Goal: Task Accomplishment & Management: Complete application form

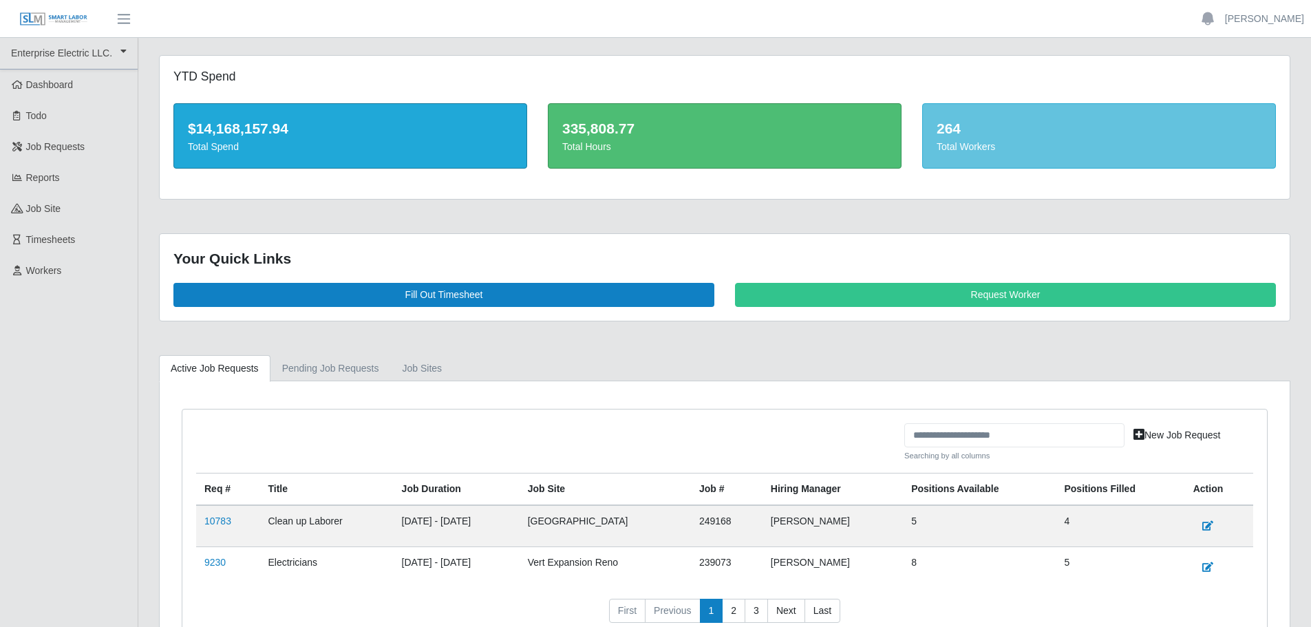
scroll to position [95, 0]
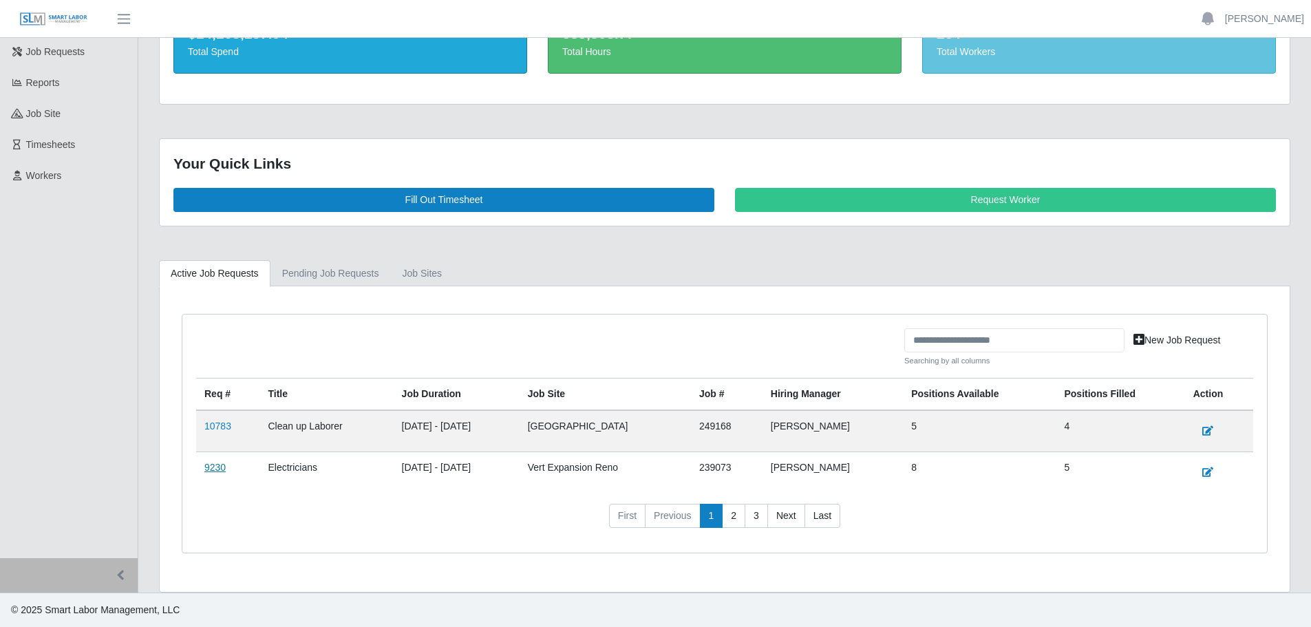
click at [206, 462] on link "9230" at bounding box center [214, 467] width 21 height 11
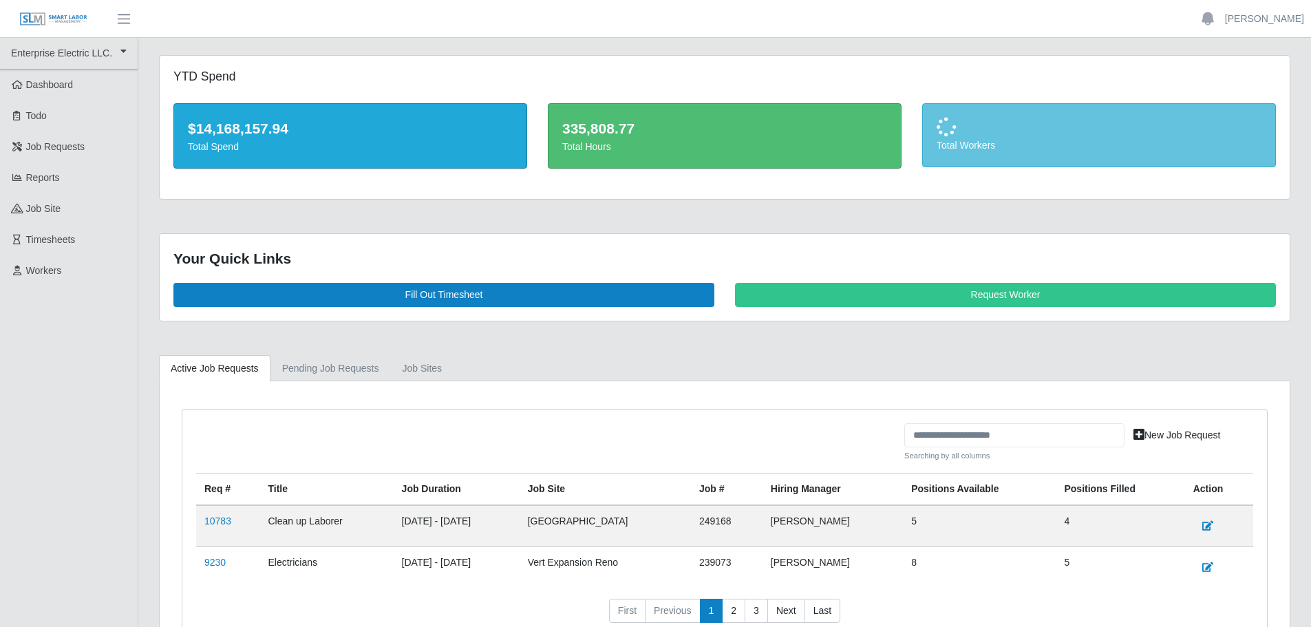
scroll to position [95, 0]
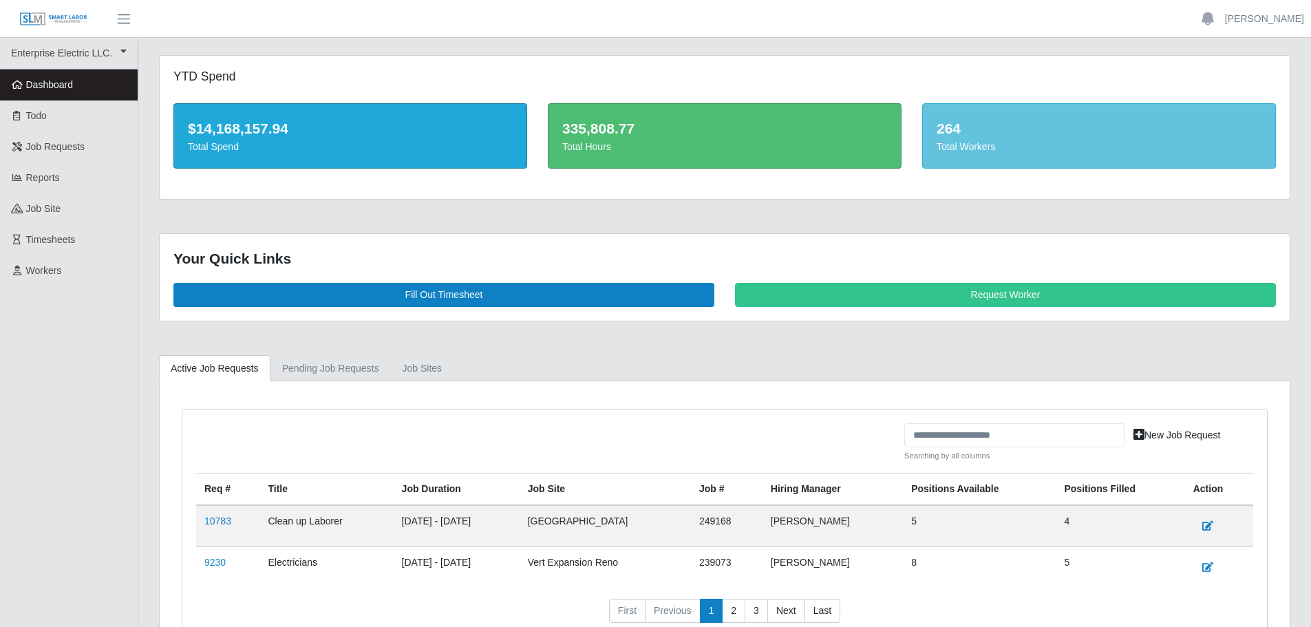
scroll to position [95, 0]
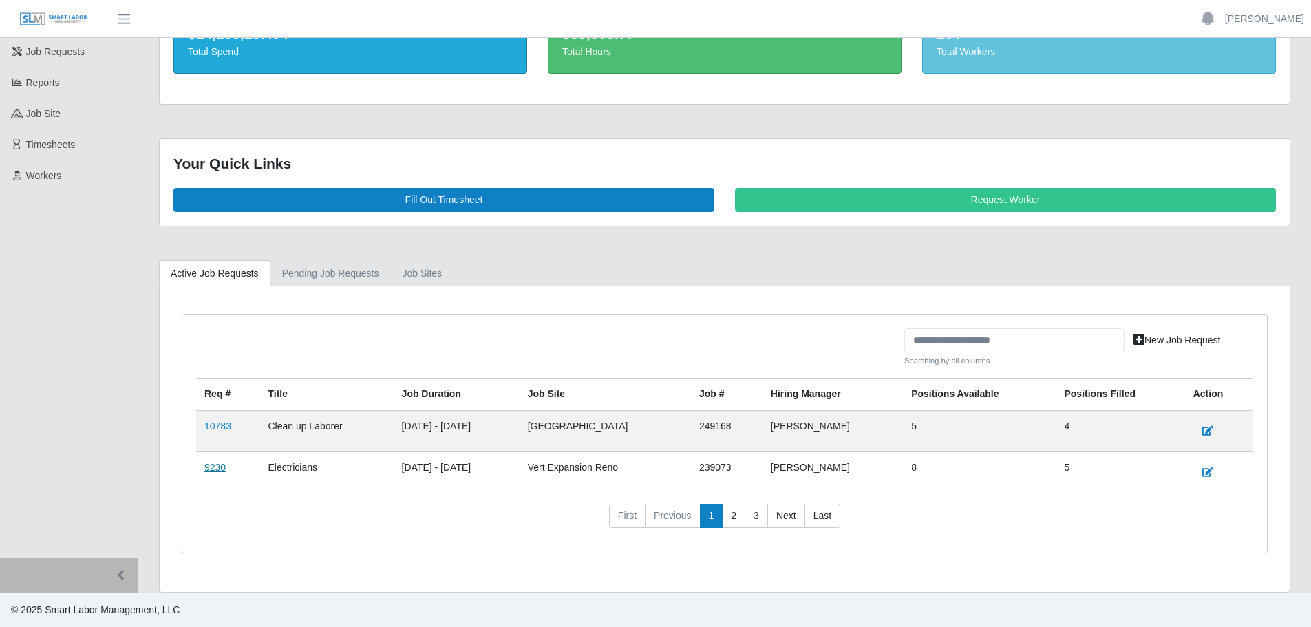
click at [211, 469] on link "9230" at bounding box center [214, 467] width 21 height 11
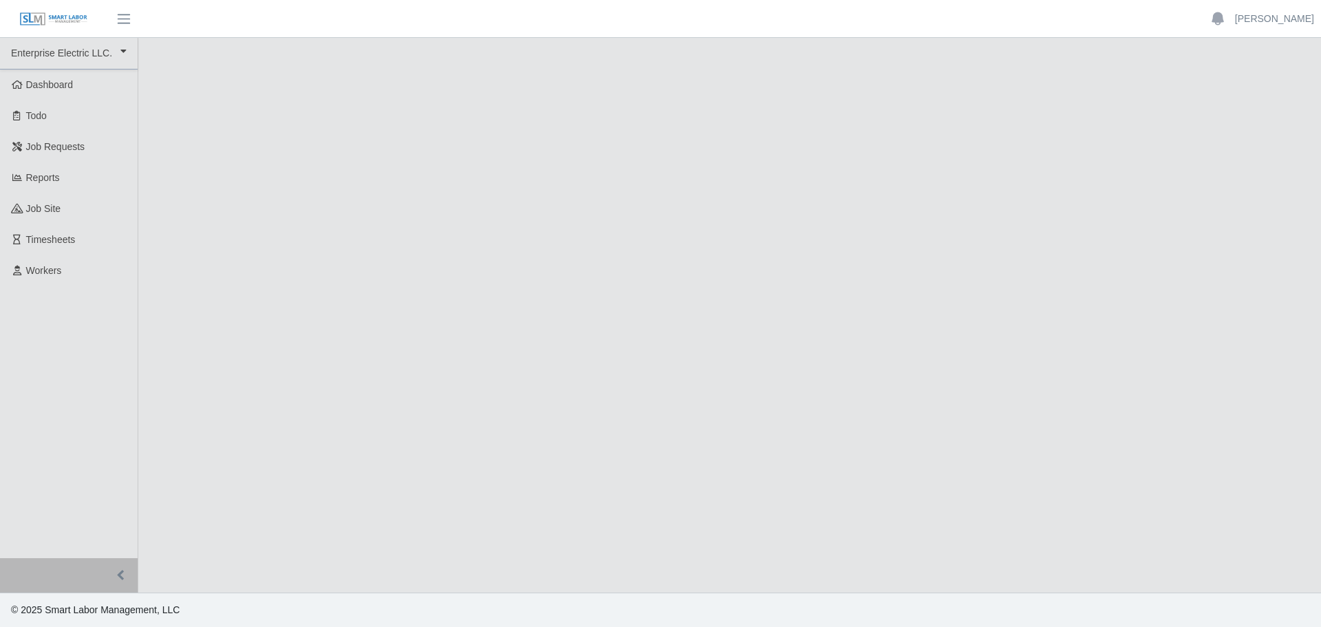
drag, startPoint x: 0, startPoint y: 0, endPoint x: 791, endPoint y: -83, distance: 795.0
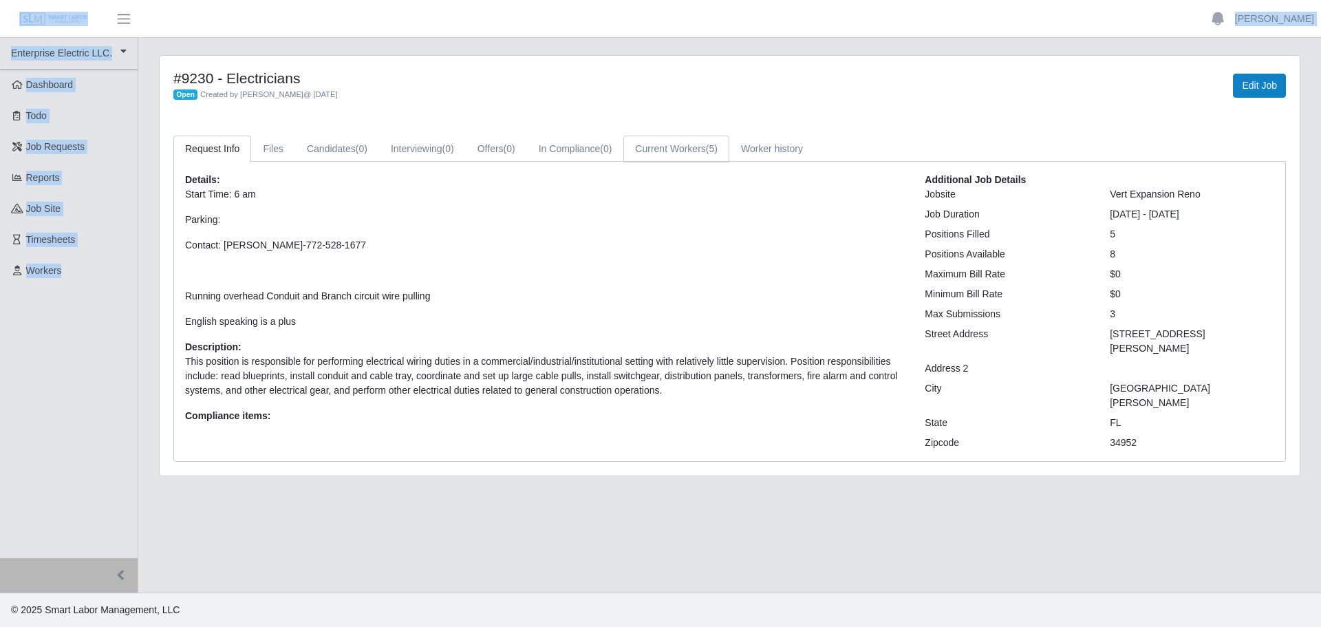
click at [685, 151] on link "Current Workers (5)" at bounding box center [676, 149] width 106 height 27
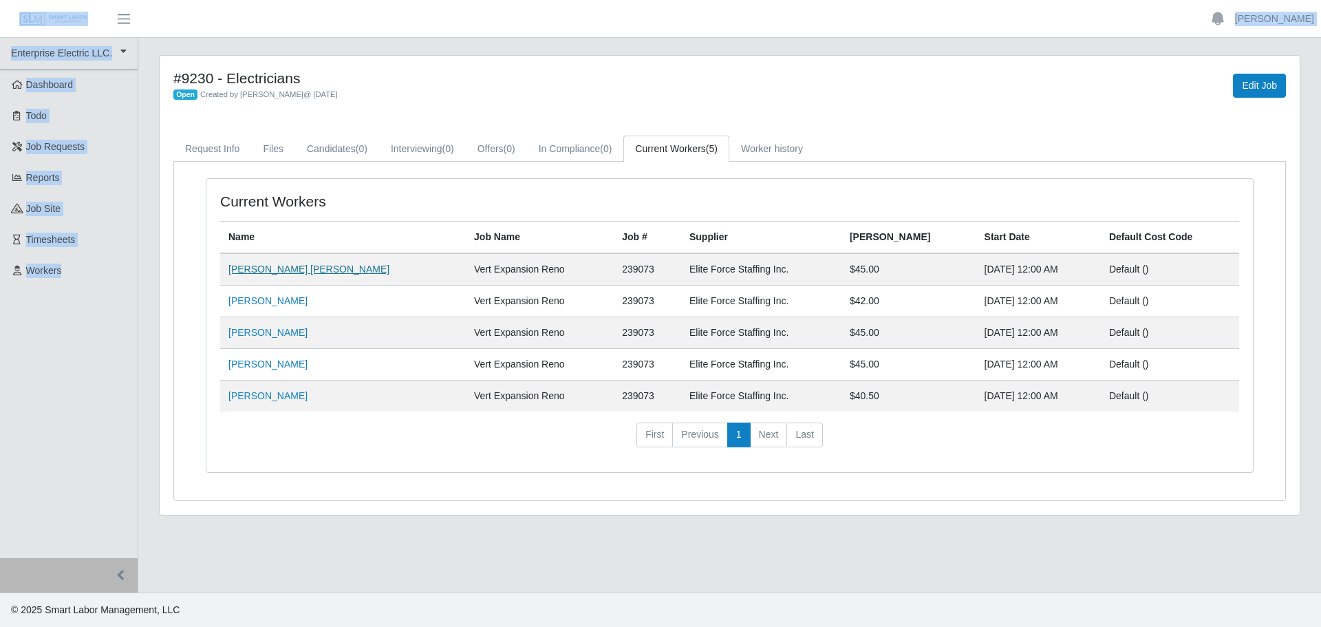
click at [270, 275] on link "[PERSON_NAME] [PERSON_NAME]" at bounding box center [308, 269] width 161 height 11
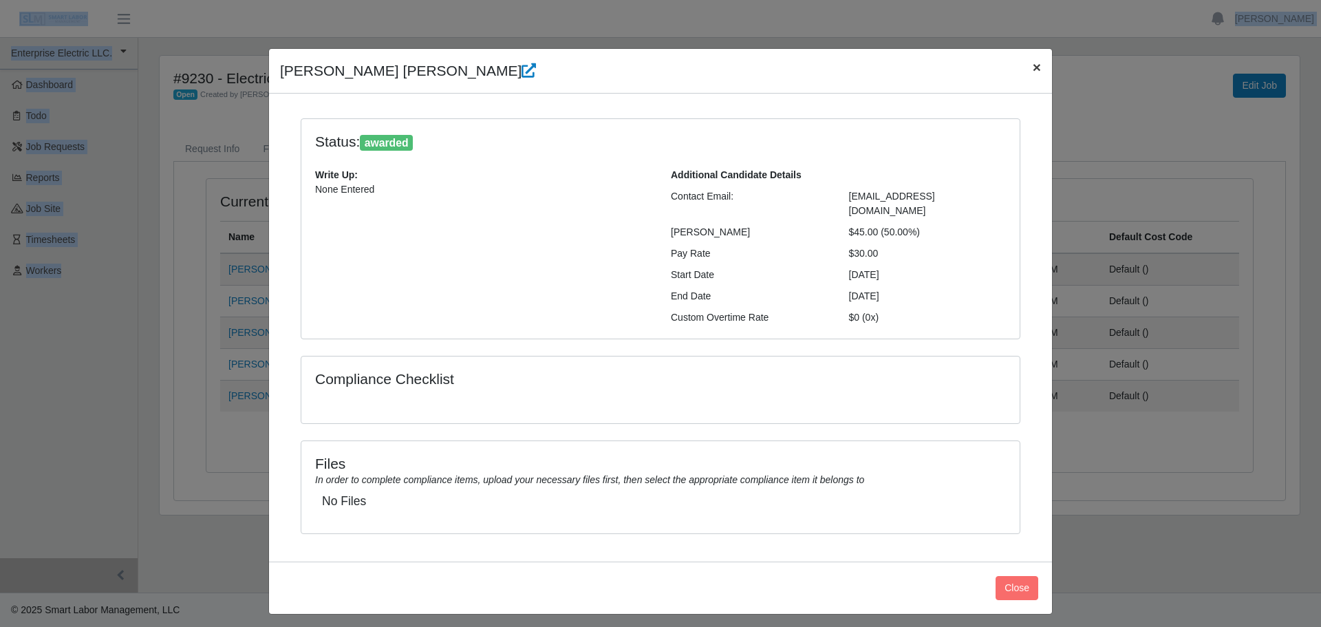
click at [1039, 67] on span "×" at bounding box center [1037, 67] width 8 height 16
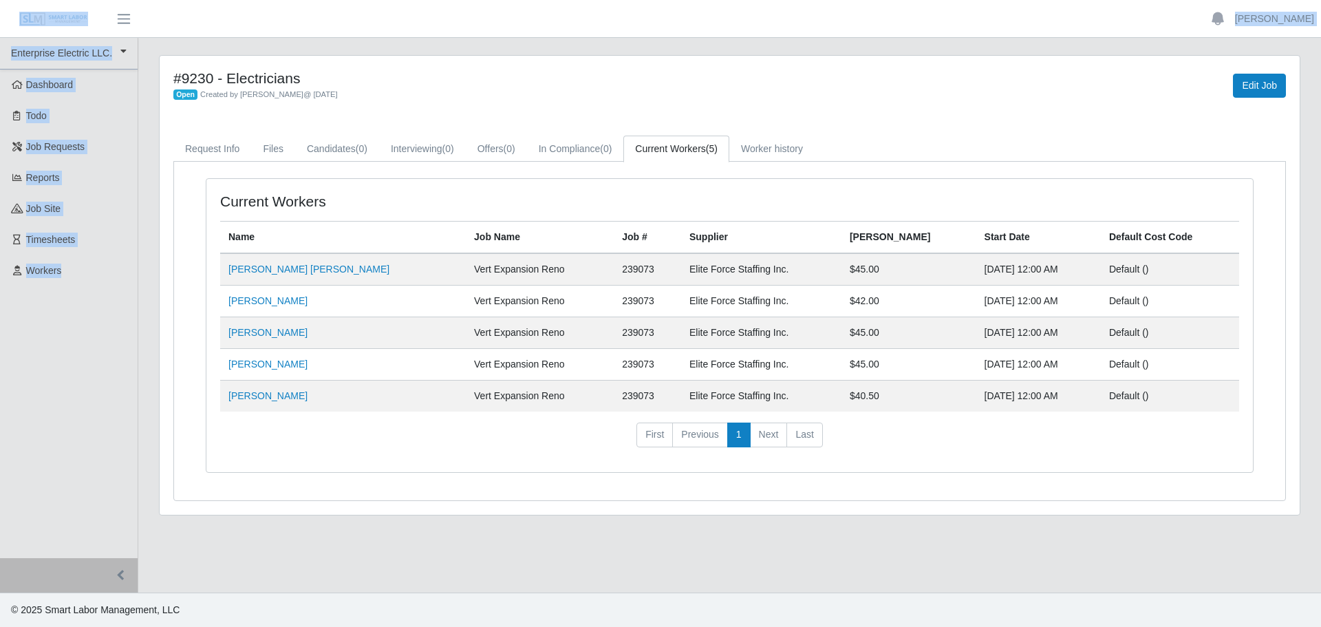
click at [438, 54] on main "#9230 - Electricians Open Created by Bobby Campbell @ 05/07/2025 Edit Job Reque…" at bounding box center [729, 315] width 1183 height 555
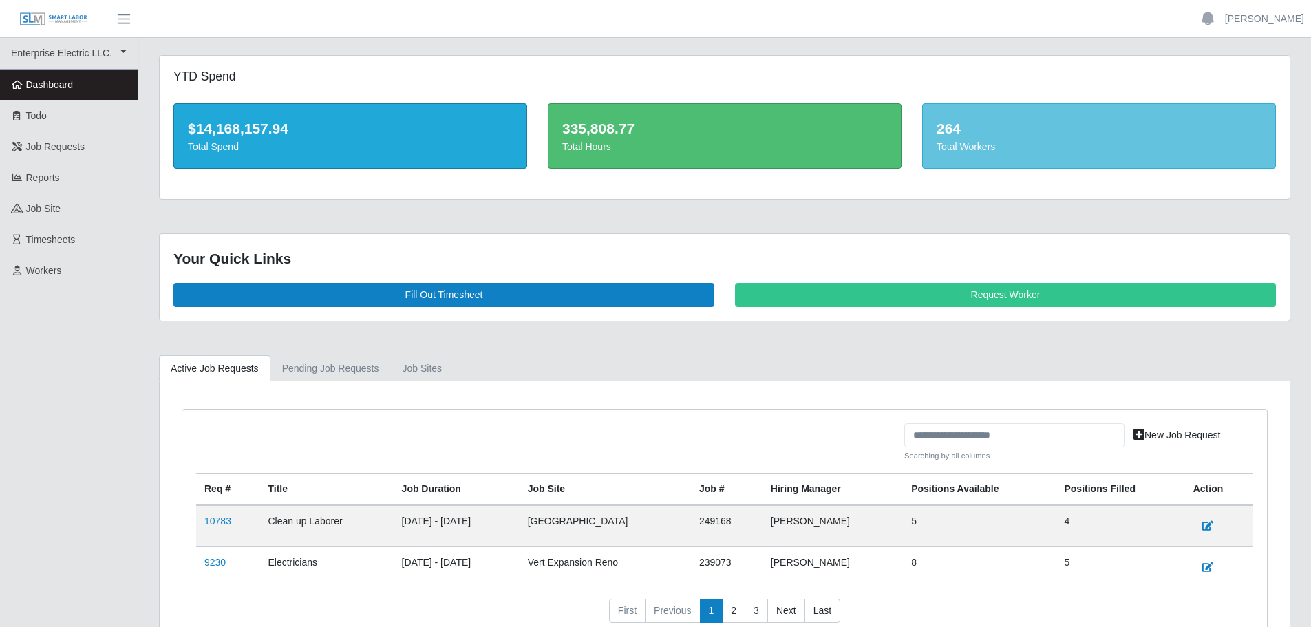
scroll to position [95, 0]
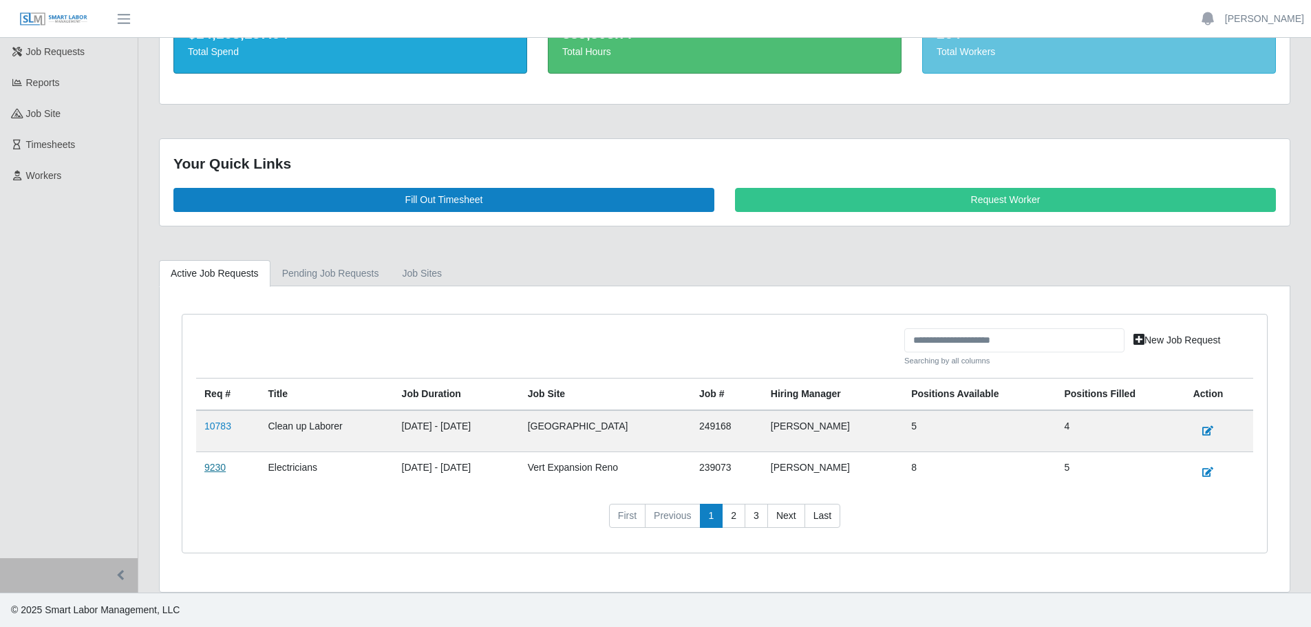
click at [208, 471] on link "9230" at bounding box center [214, 467] width 21 height 11
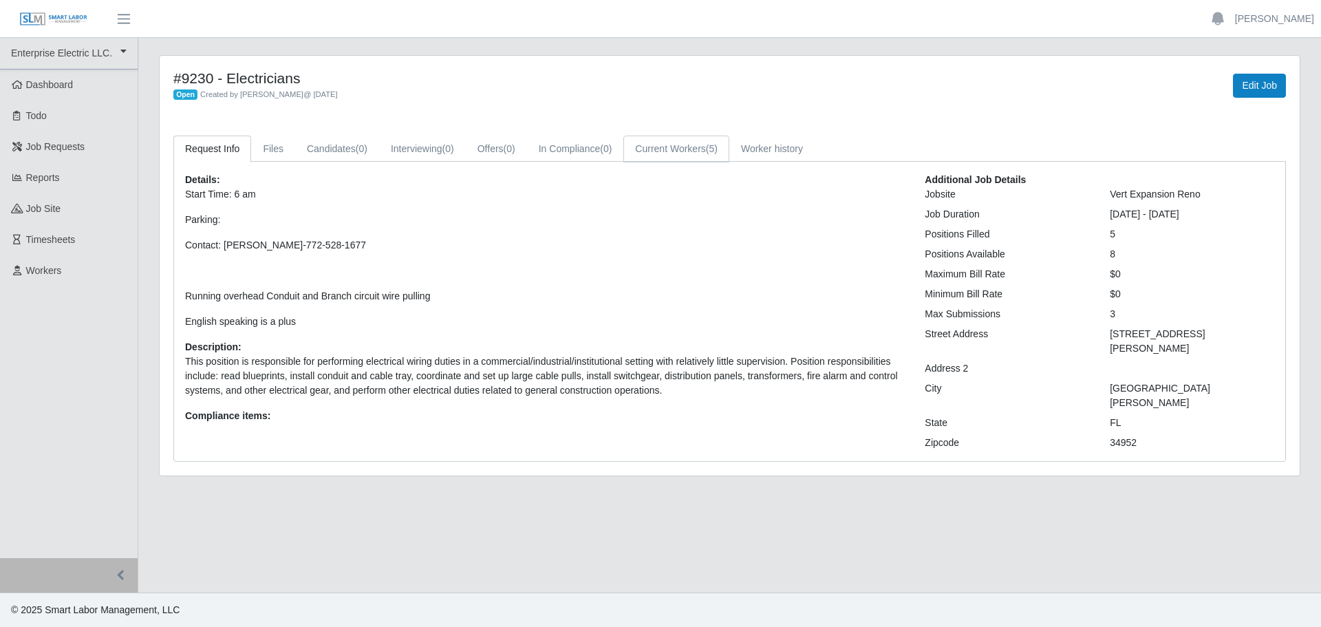
click at [667, 153] on link "Current Workers (5)" at bounding box center [676, 149] width 106 height 27
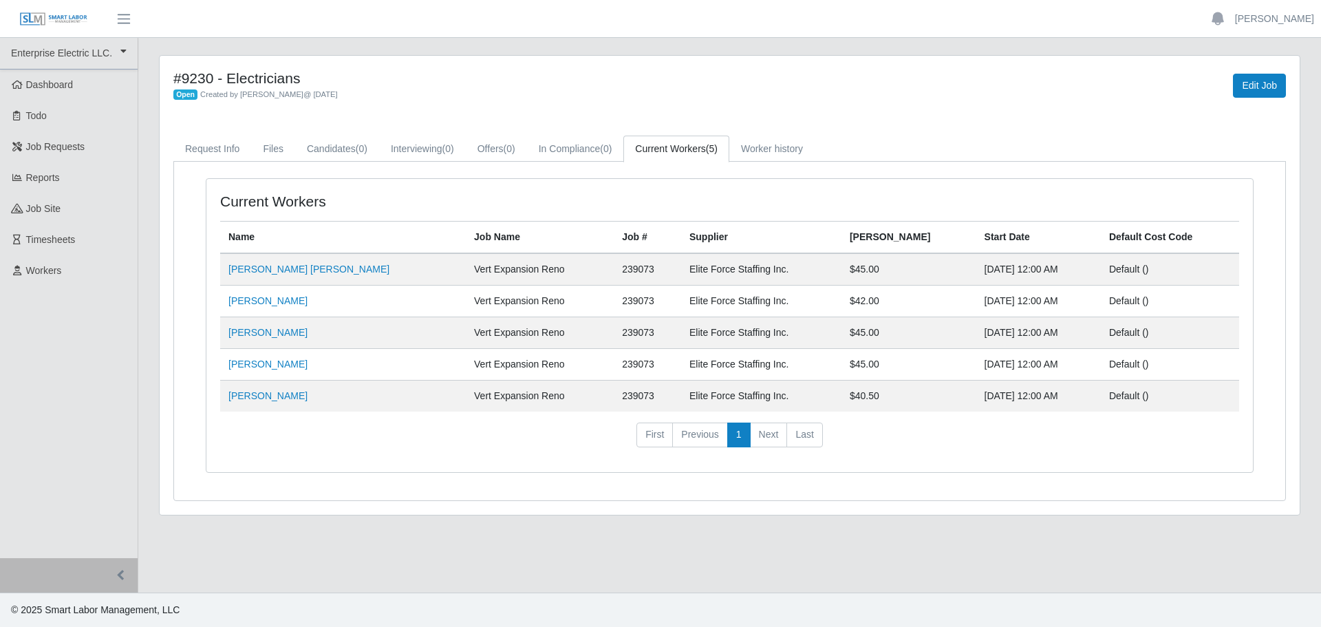
drag, startPoint x: 341, startPoint y: 358, endPoint x: 561, endPoint y: 199, distance: 272.0
click at [561, 199] on div "Current Workers Name Job Name Job # Supplier Bill Rate Start Date Default Cost …" at bounding box center [729, 325] width 1047 height 293
click at [913, 105] on div "#9230 - Electricians Open Created by Bobby Campbell @ 05/07/2025 Edit Job Reque…" at bounding box center [730, 285] width 1140 height 459
click at [237, 367] on link "[PERSON_NAME]" at bounding box center [267, 363] width 79 height 11
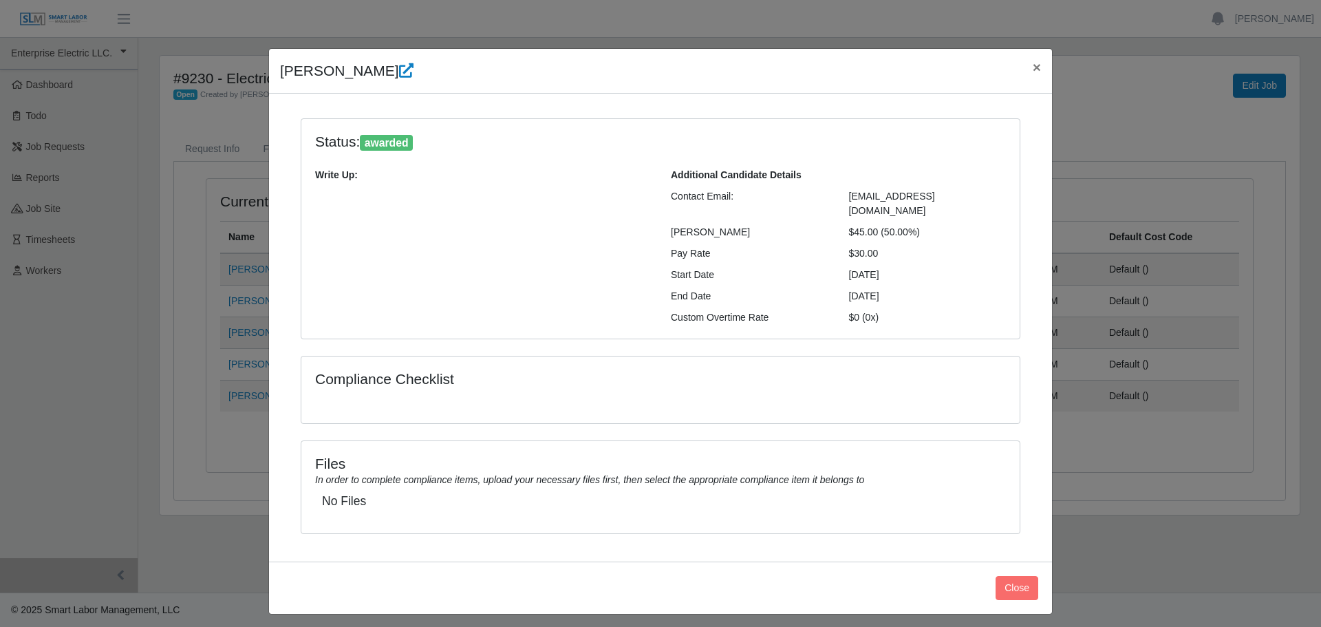
click at [342, 474] on icon "In order to complete compliance items, upload your necessary files first, then …" at bounding box center [589, 479] width 549 height 11
click at [1040, 64] on span "×" at bounding box center [1037, 67] width 8 height 16
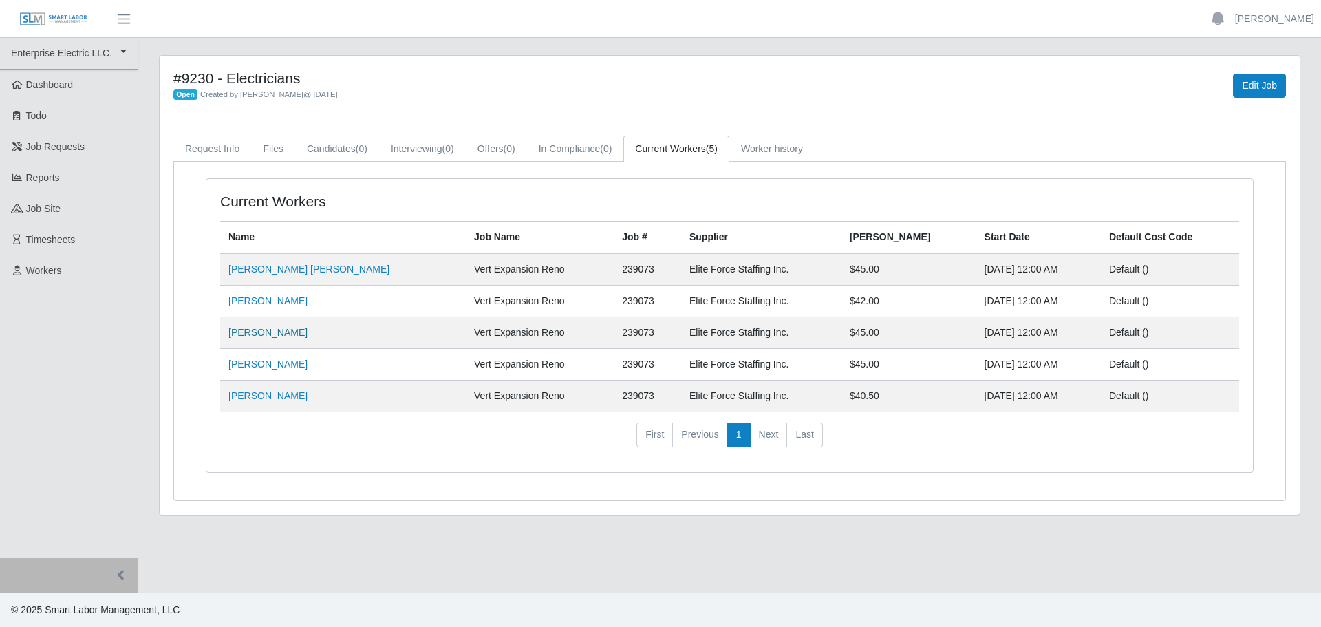
click at [263, 328] on link "Adrian Minondo" at bounding box center [267, 332] width 79 height 11
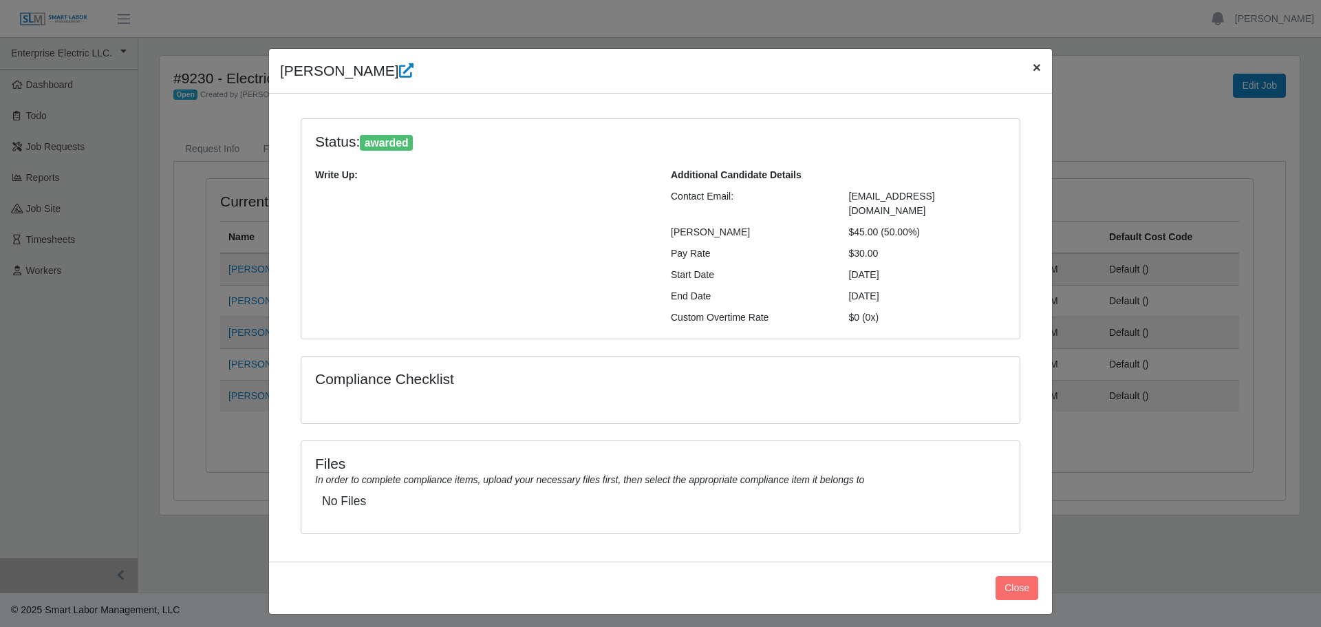
click at [1038, 69] on span "×" at bounding box center [1037, 67] width 8 height 16
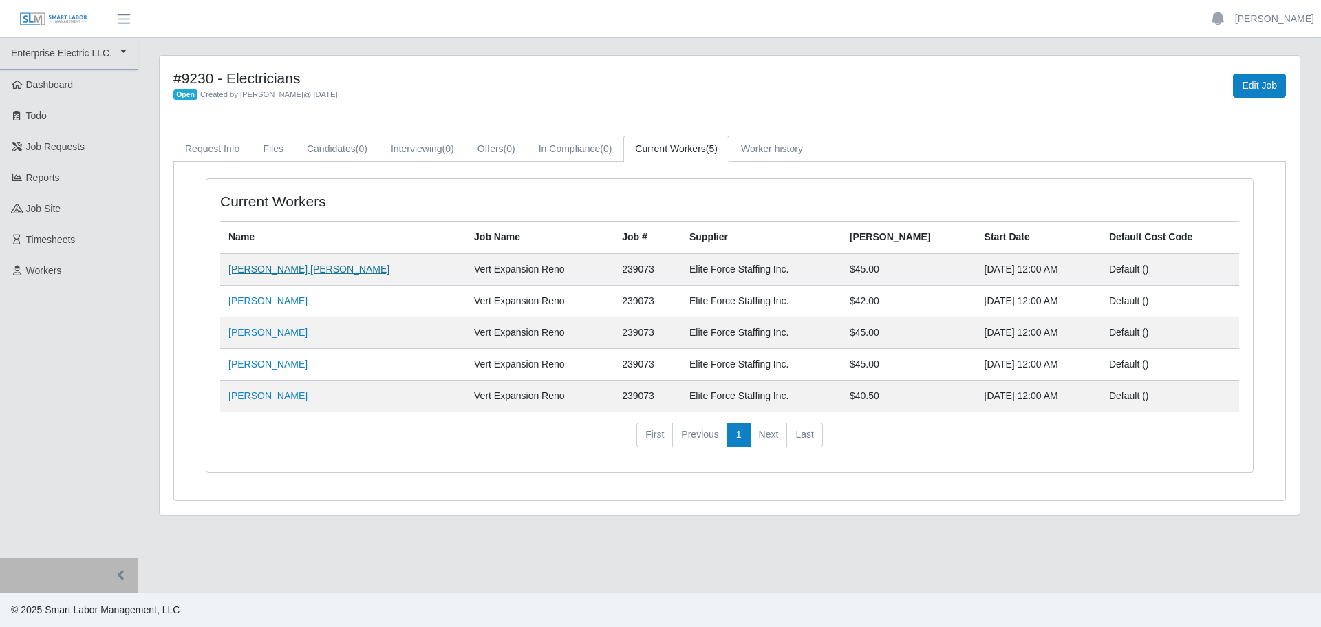
click at [248, 274] on link "[PERSON_NAME] [PERSON_NAME]" at bounding box center [308, 269] width 161 height 11
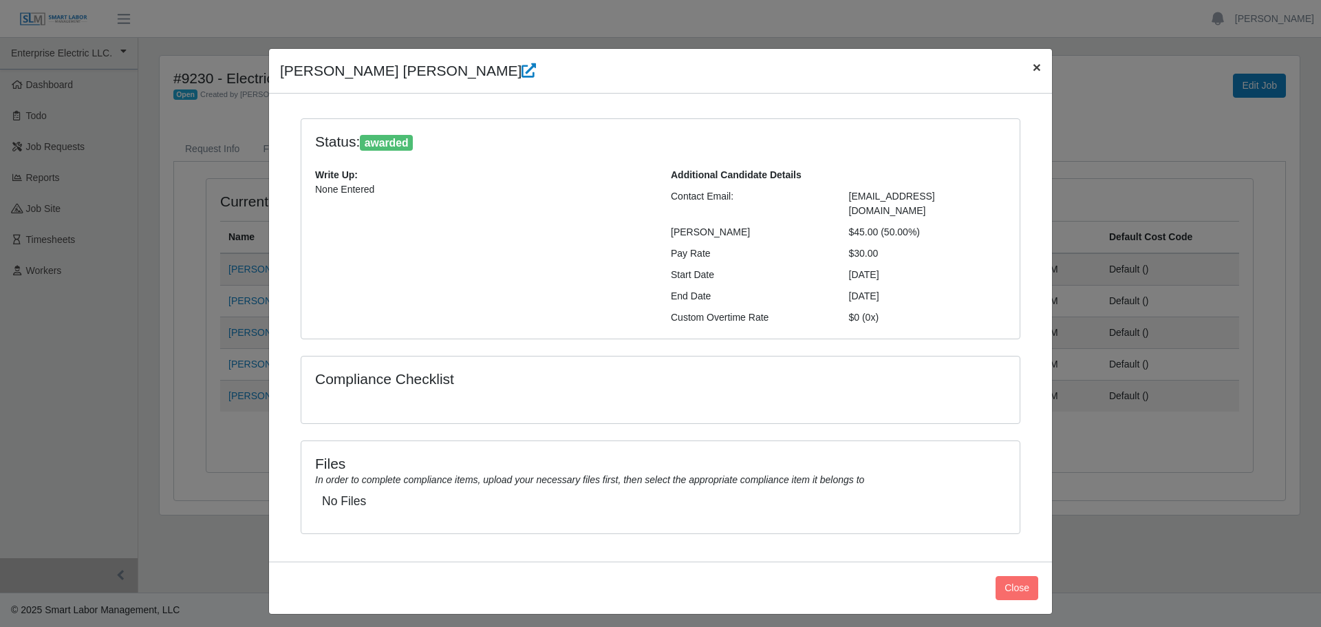
click at [1033, 72] on span "×" at bounding box center [1037, 67] width 8 height 16
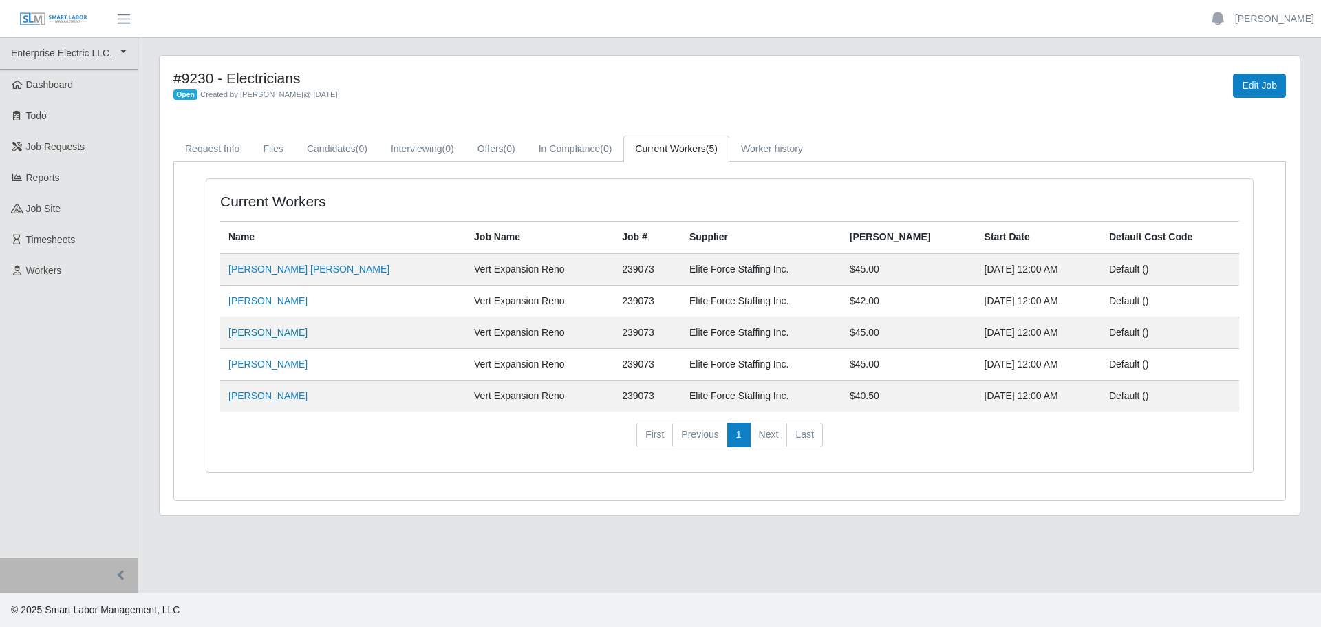
click at [248, 337] on link "[PERSON_NAME]" at bounding box center [267, 332] width 79 height 11
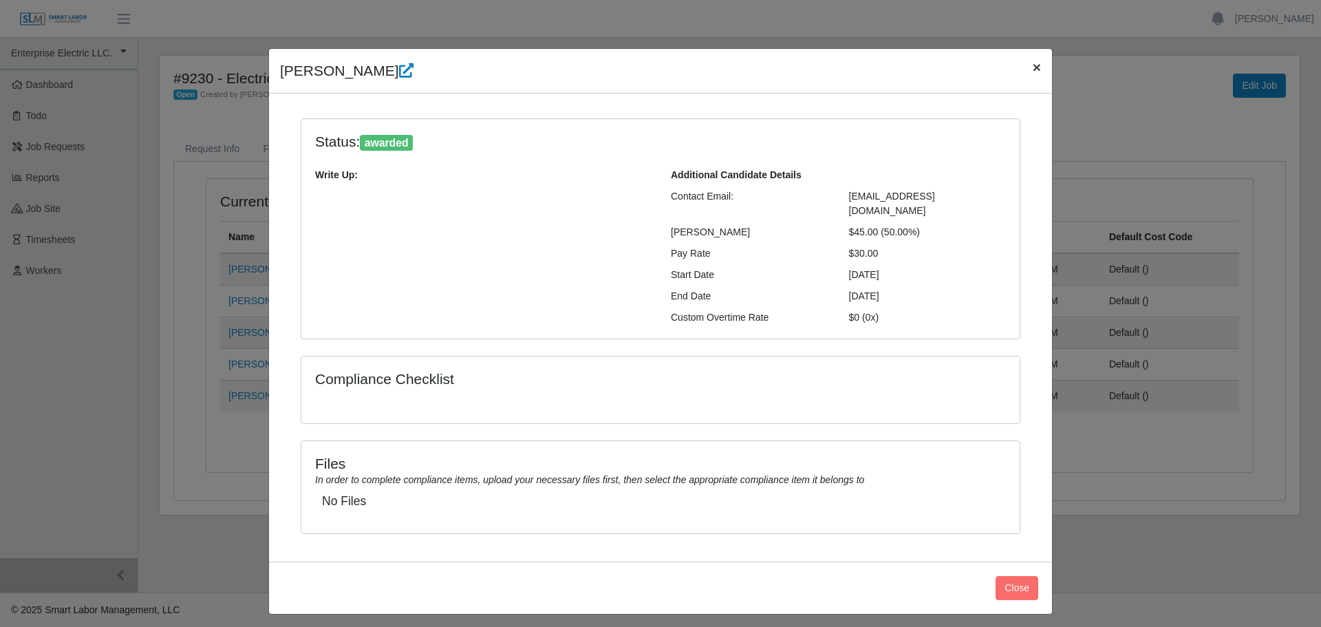
click at [1036, 71] on span "×" at bounding box center [1037, 67] width 8 height 16
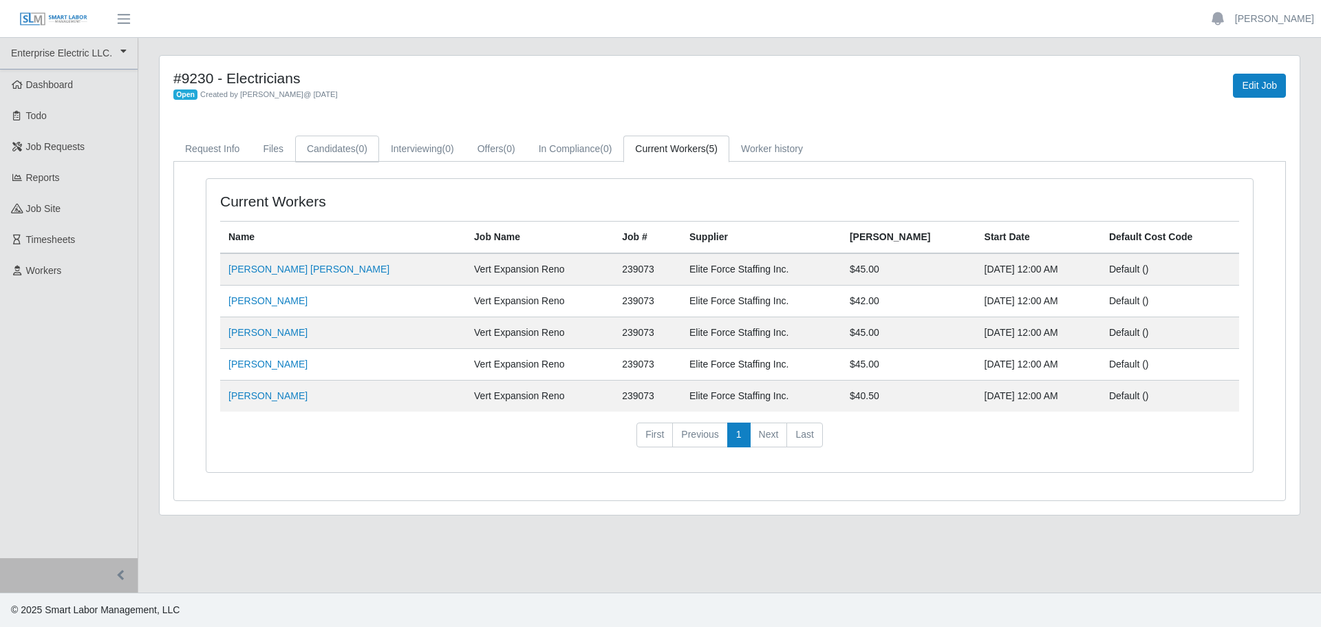
click at [356, 143] on span "(0)" at bounding box center [362, 148] width 12 height 11
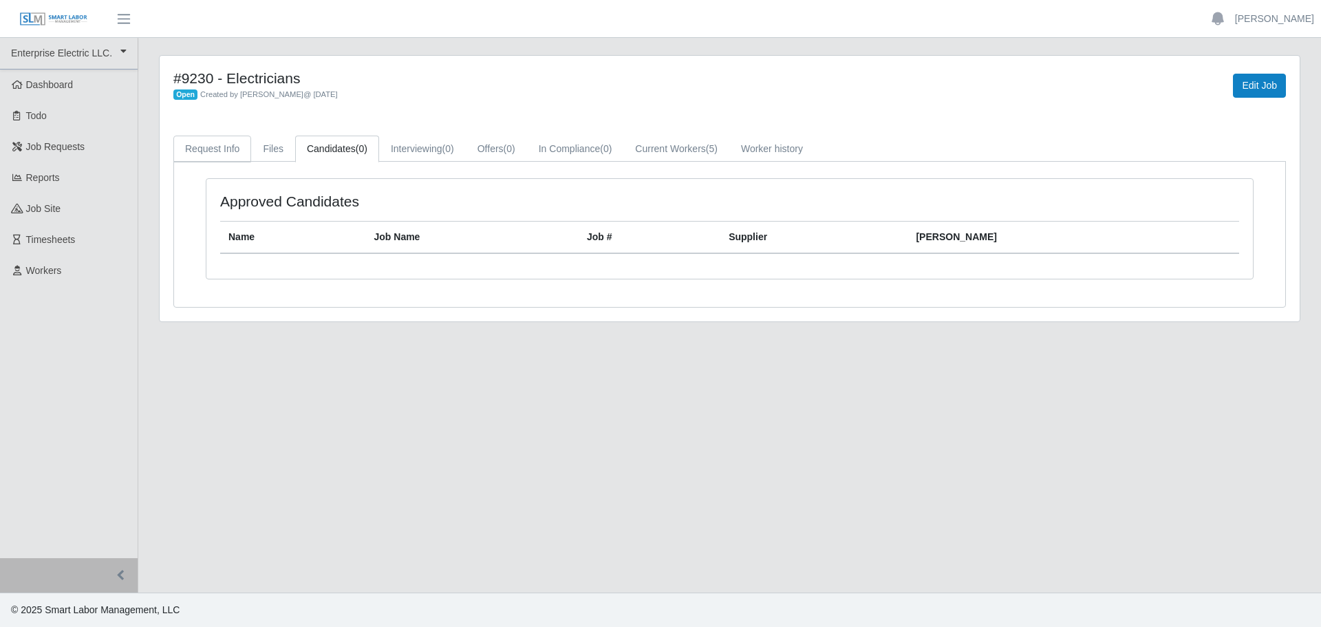
click at [219, 151] on link "Request Info" at bounding box center [212, 149] width 78 height 27
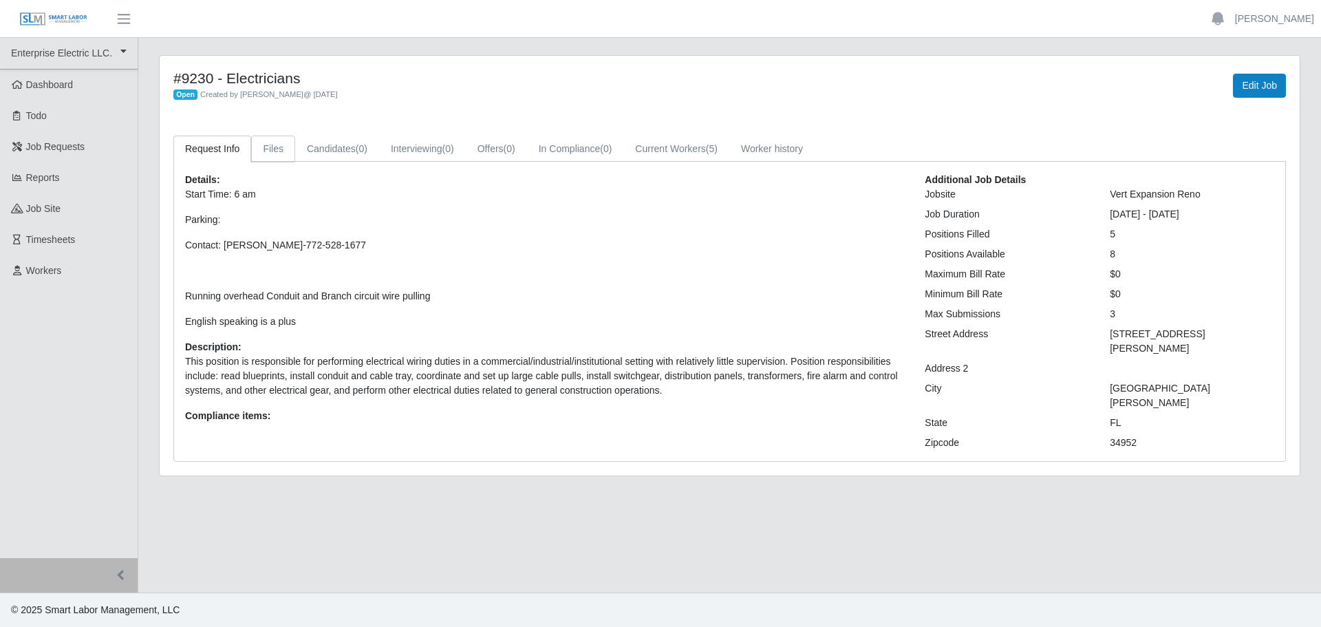
click at [271, 152] on link "Files" at bounding box center [273, 149] width 44 height 27
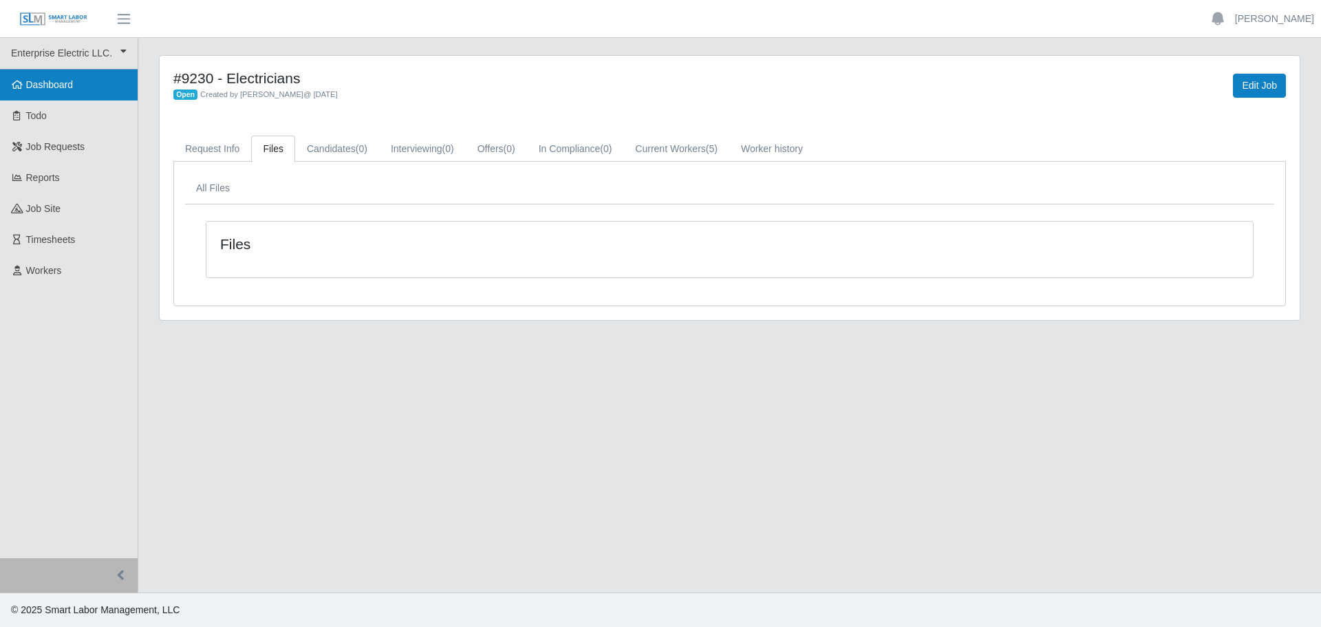
click at [54, 89] on span "Dashboard" at bounding box center [49, 84] width 47 height 11
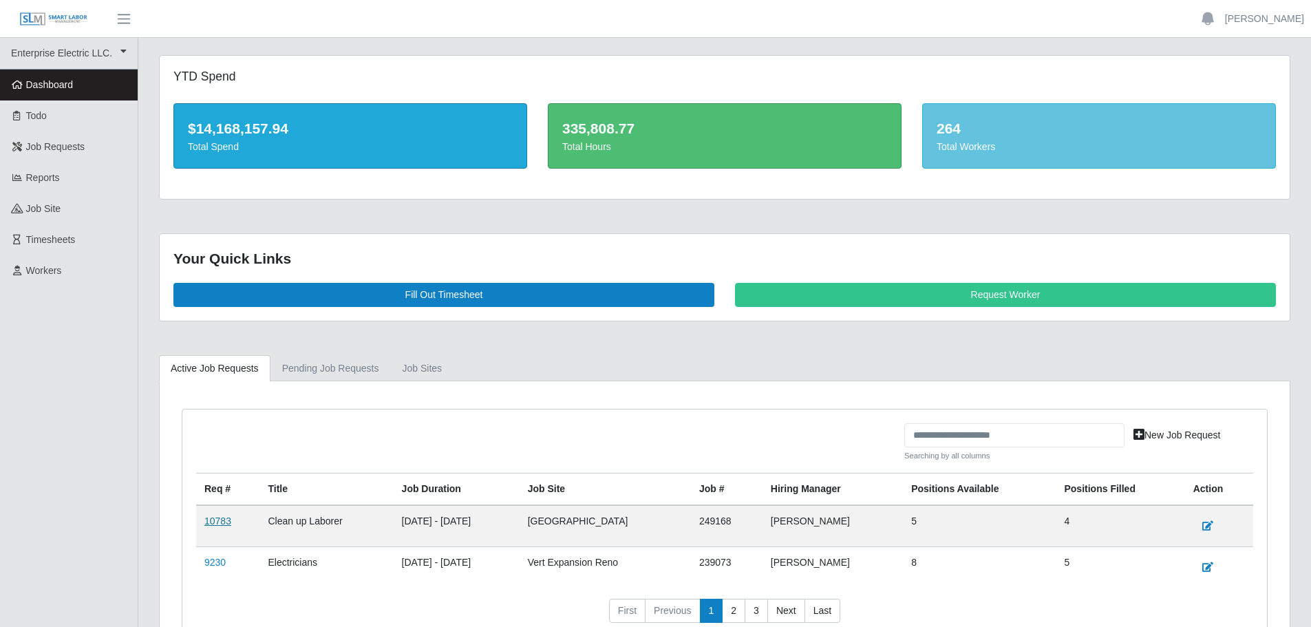
click at [211, 522] on link "10783" at bounding box center [217, 520] width 27 height 11
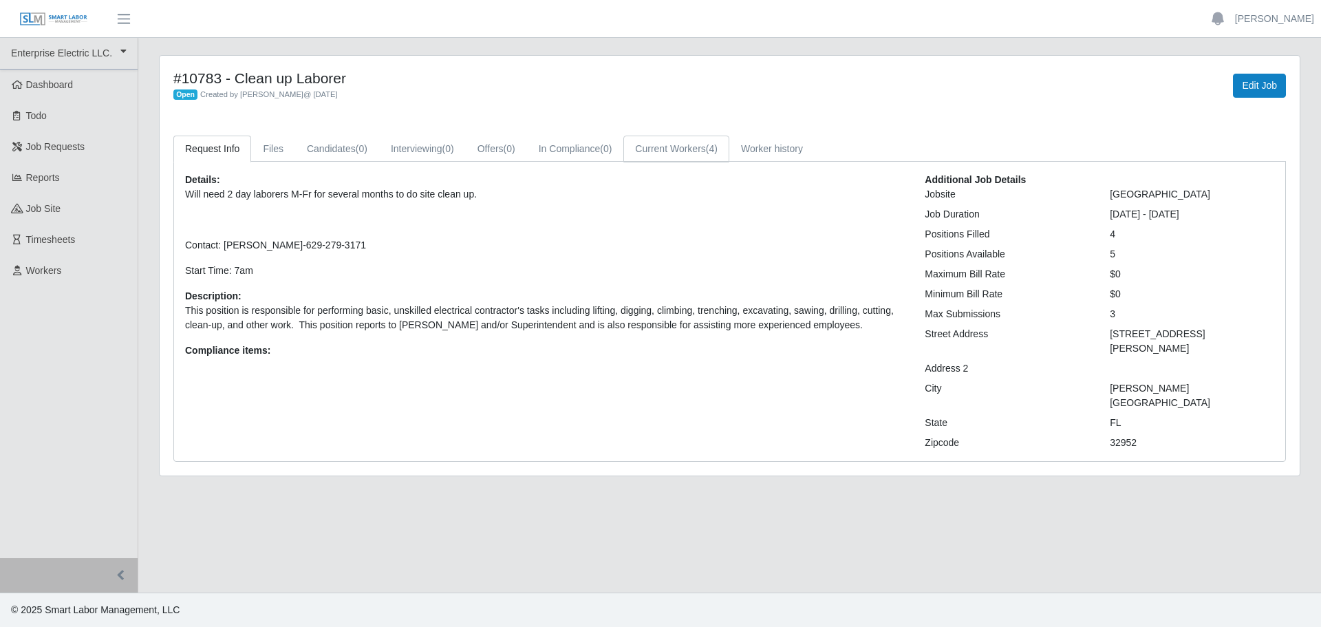
click at [655, 149] on link "Current Workers (4)" at bounding box center [676, 149] width 106 height 27
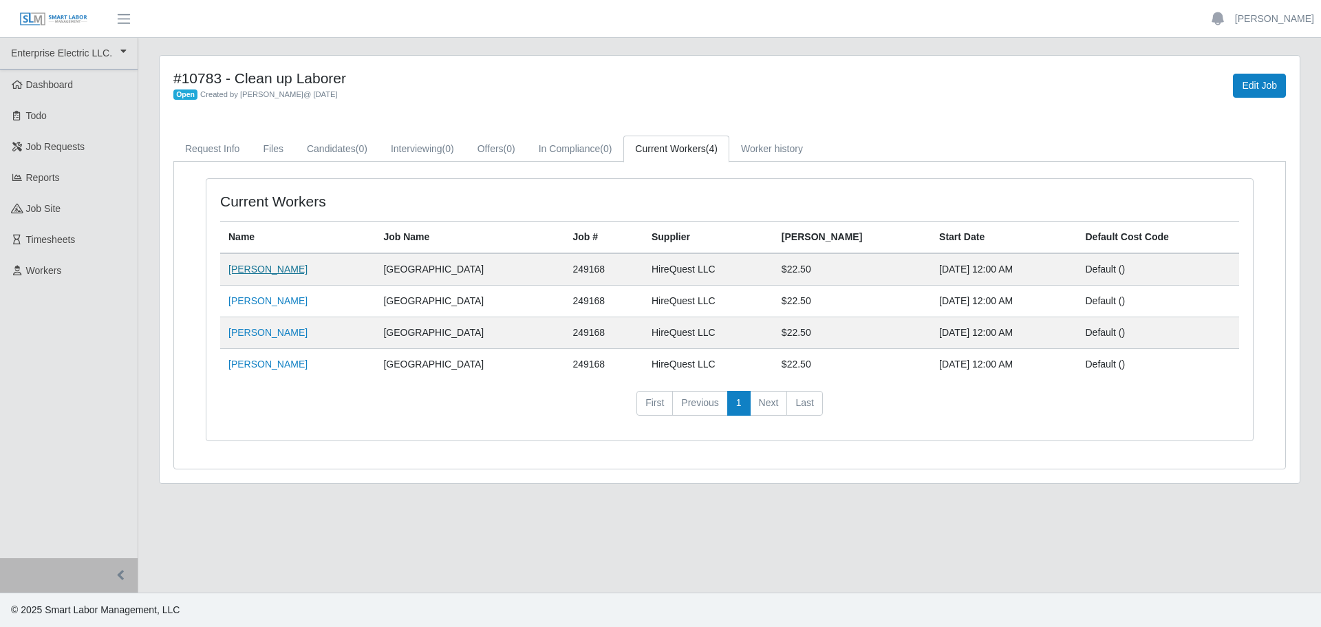
click at [256, 275] on link "Kenyatta Brown" at bounding box center [267, 269] width 79 height 11
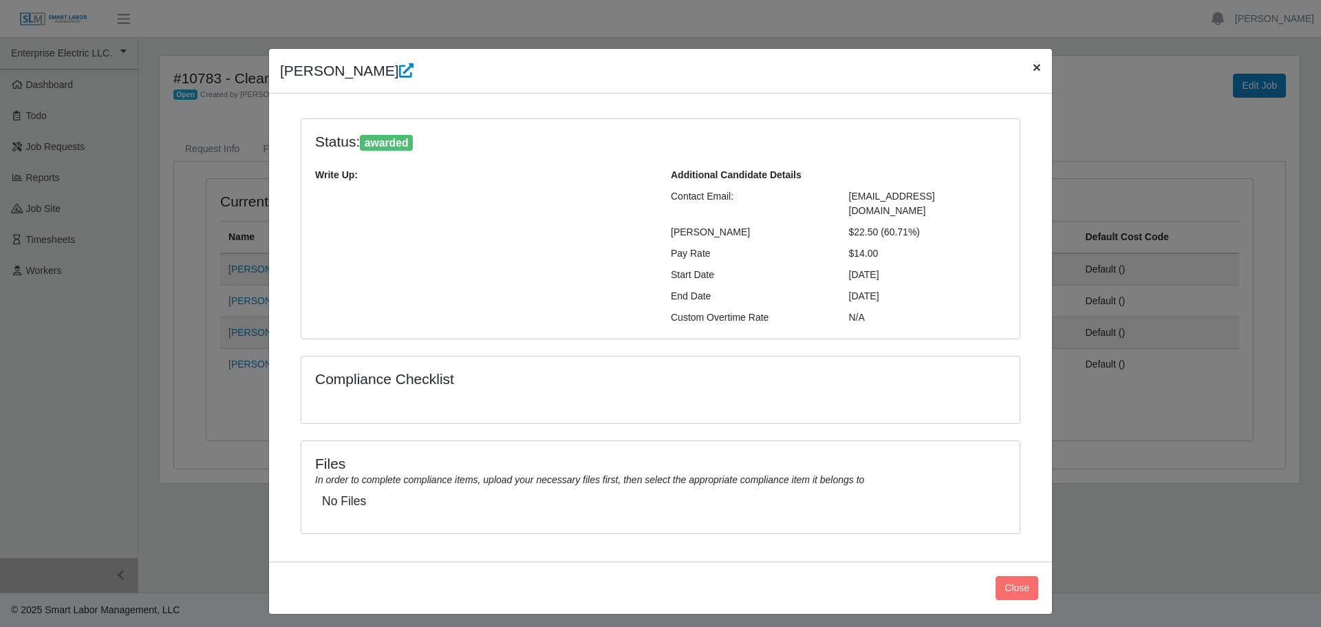
click at [1040, 68] on span "×" at bounding box center [1037, 67] width 8 height 16
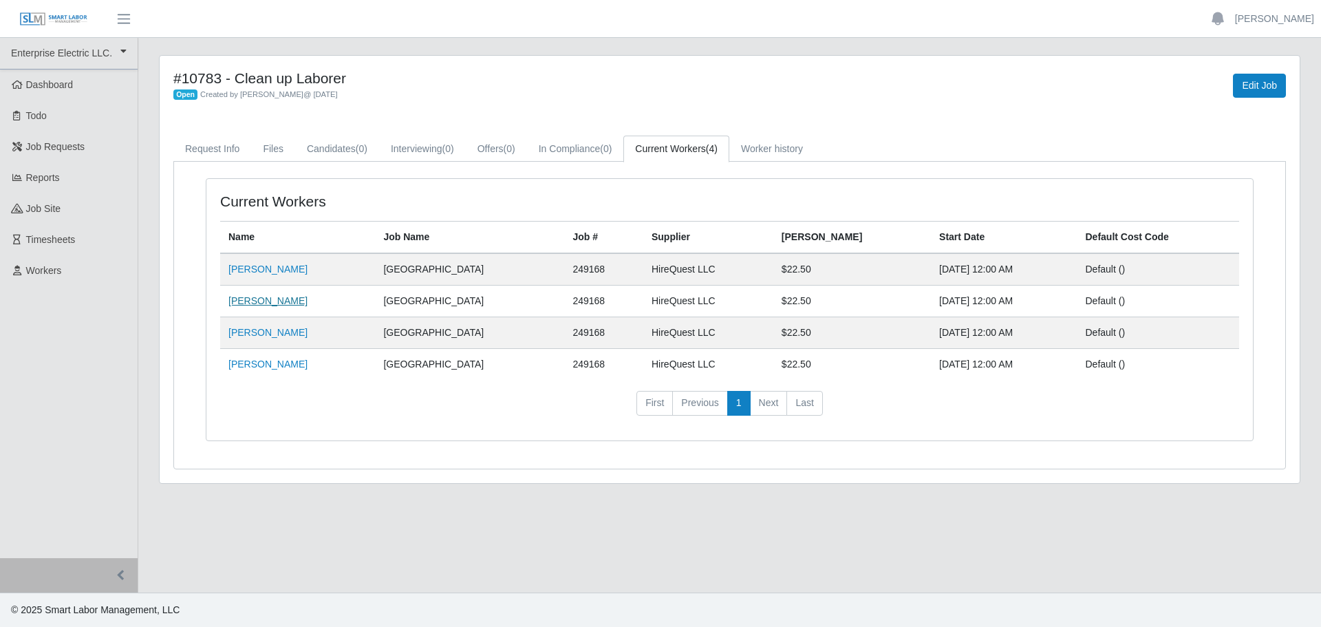
click at [255, 306] on link "Jeff Butts" at bounding box center [267, 300] width 79 height 11
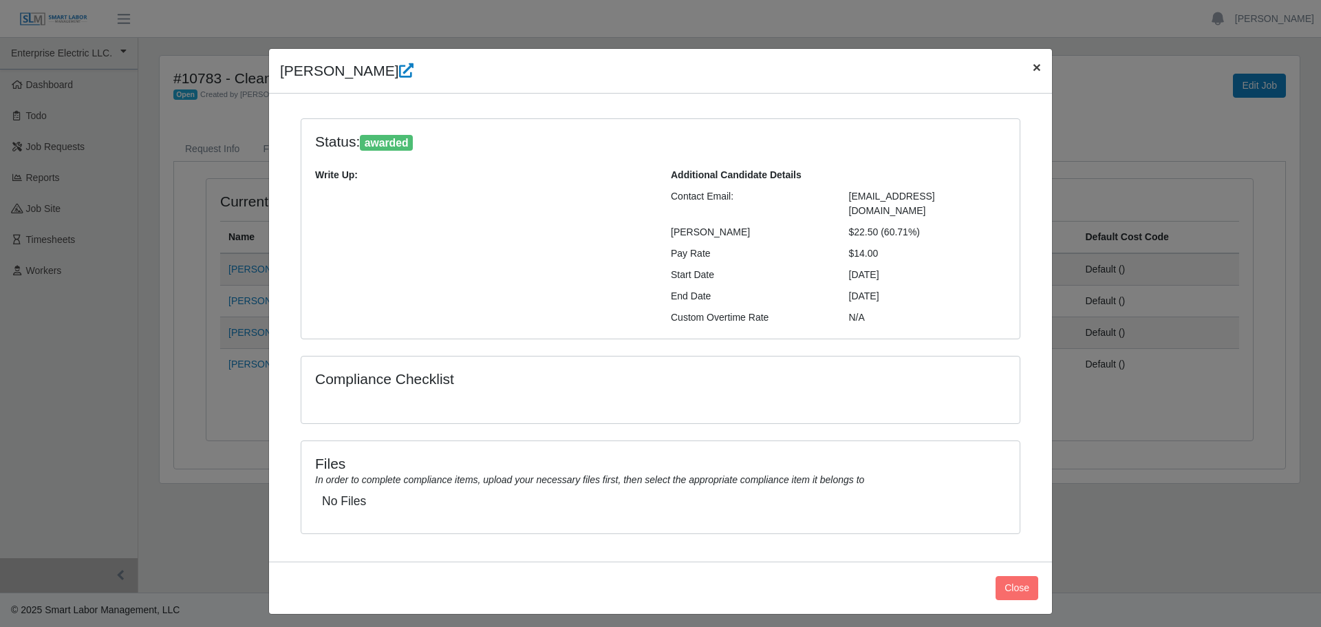
click at [1036, 69] on span "×" at bounding box center [1037, 67] width 8 height 16
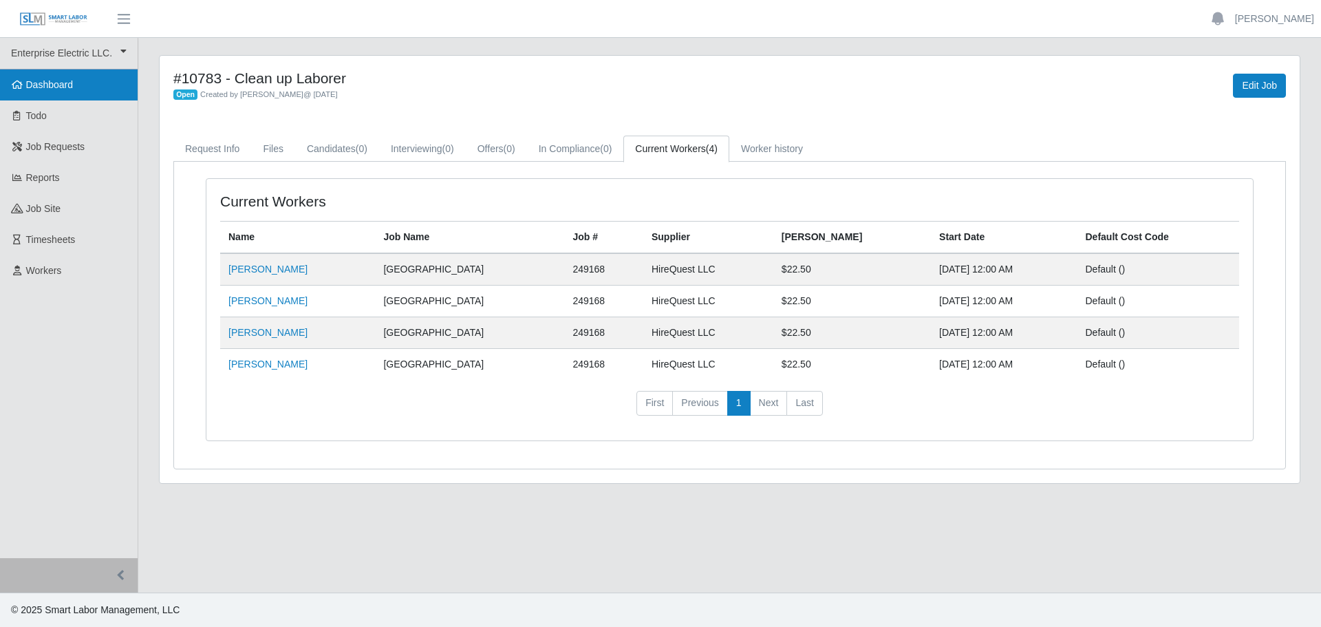
click at [54, 80] on span "Dashboard" at bounding box center [49, 84] width 47 height 11
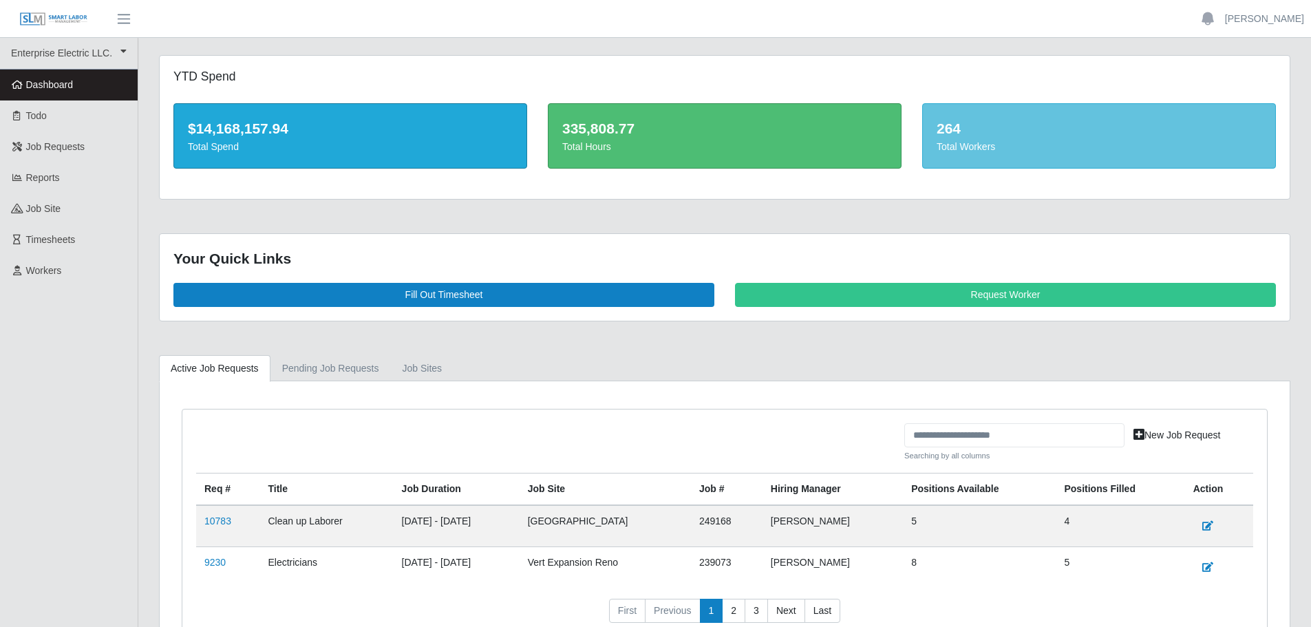
scroll to position [95, 0]
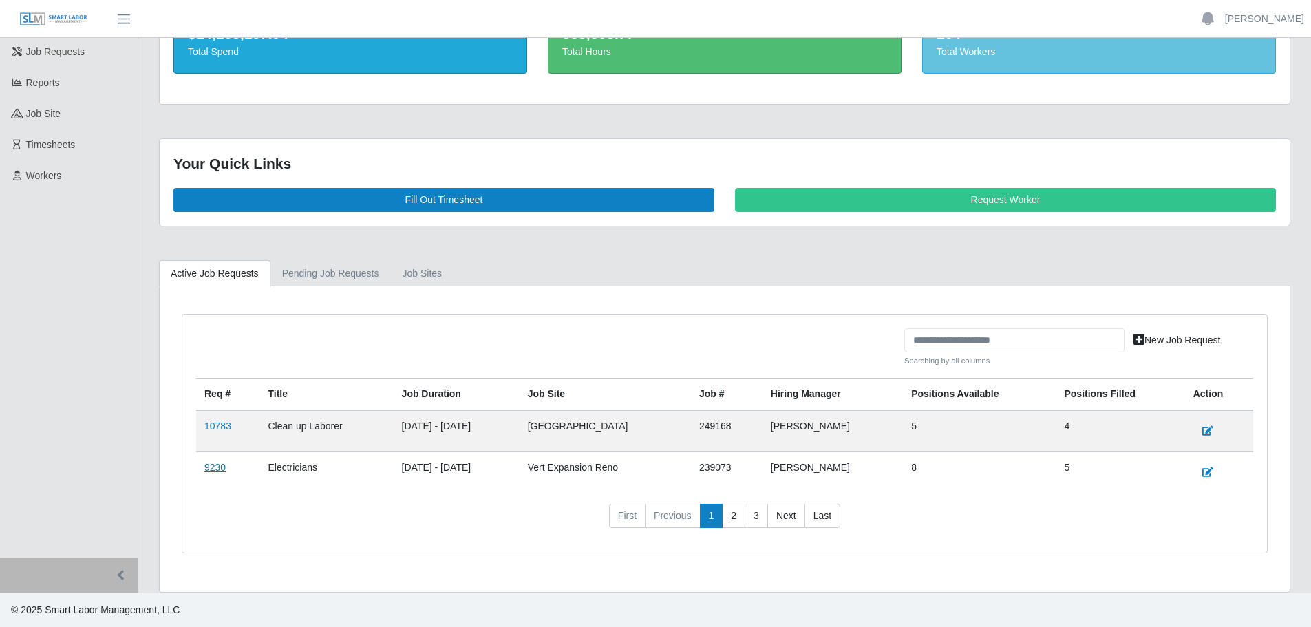
click at [215, 472] on link "9230" at bounding box center [214, 467] width 21 height 11
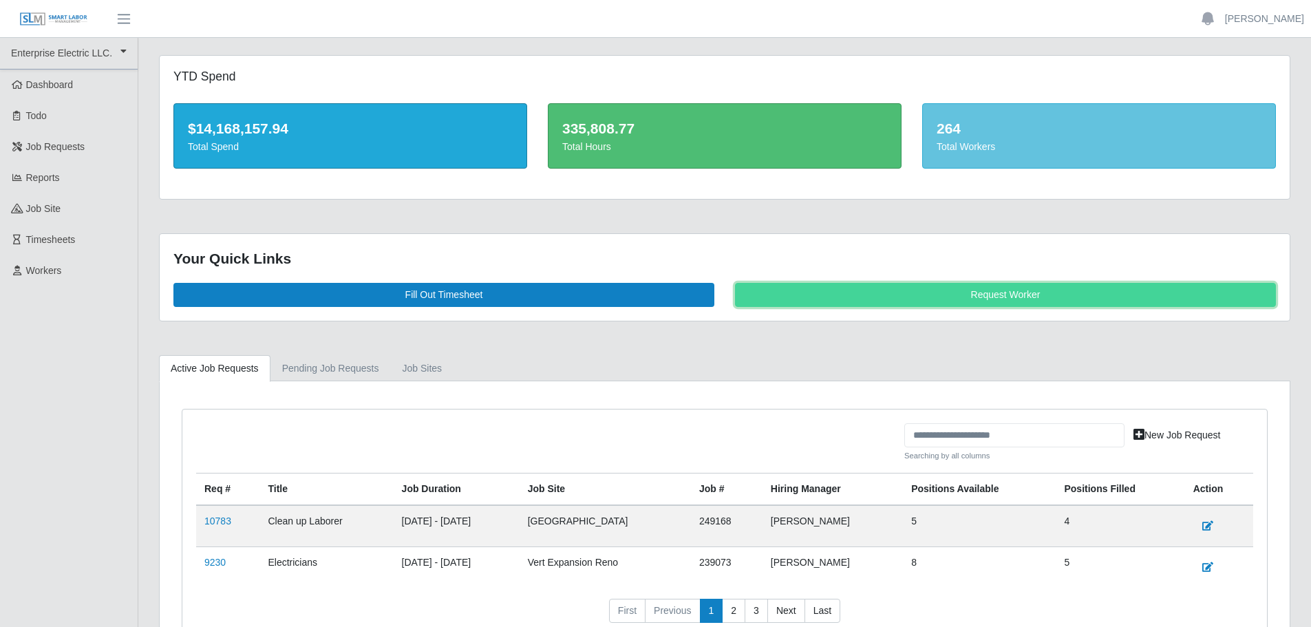
click at [959, 290] on link "Request Worker" at bounding box center [1005, 295] width 541 height 24
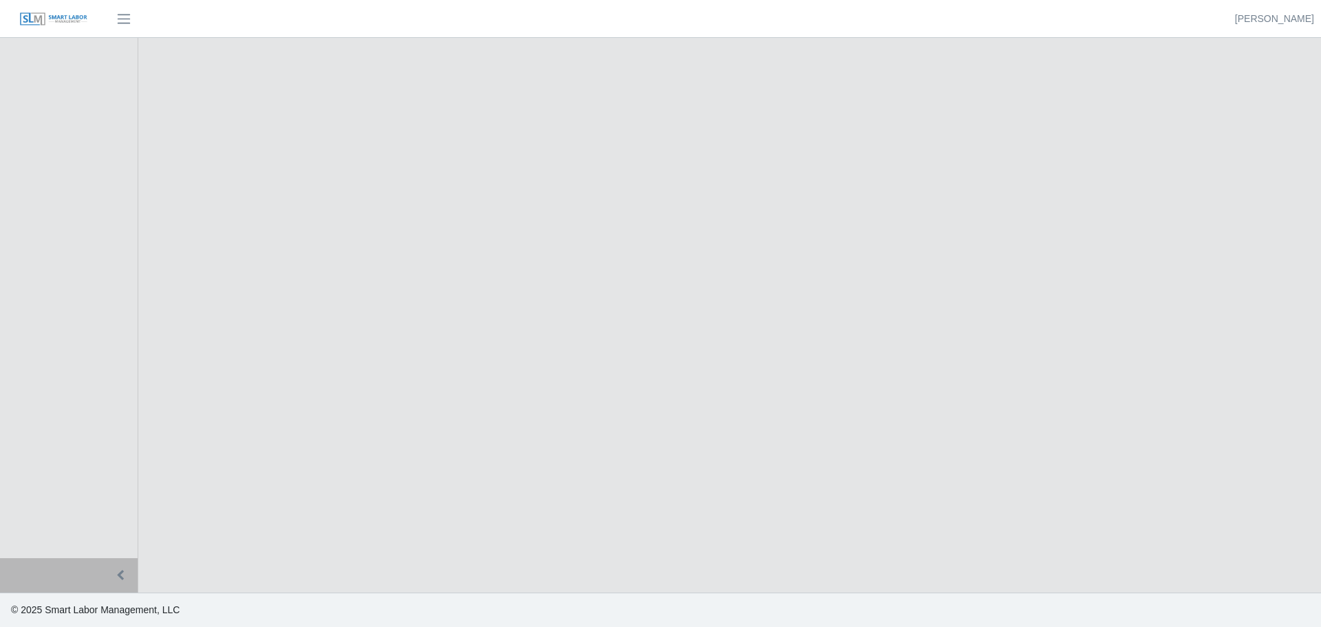
select select
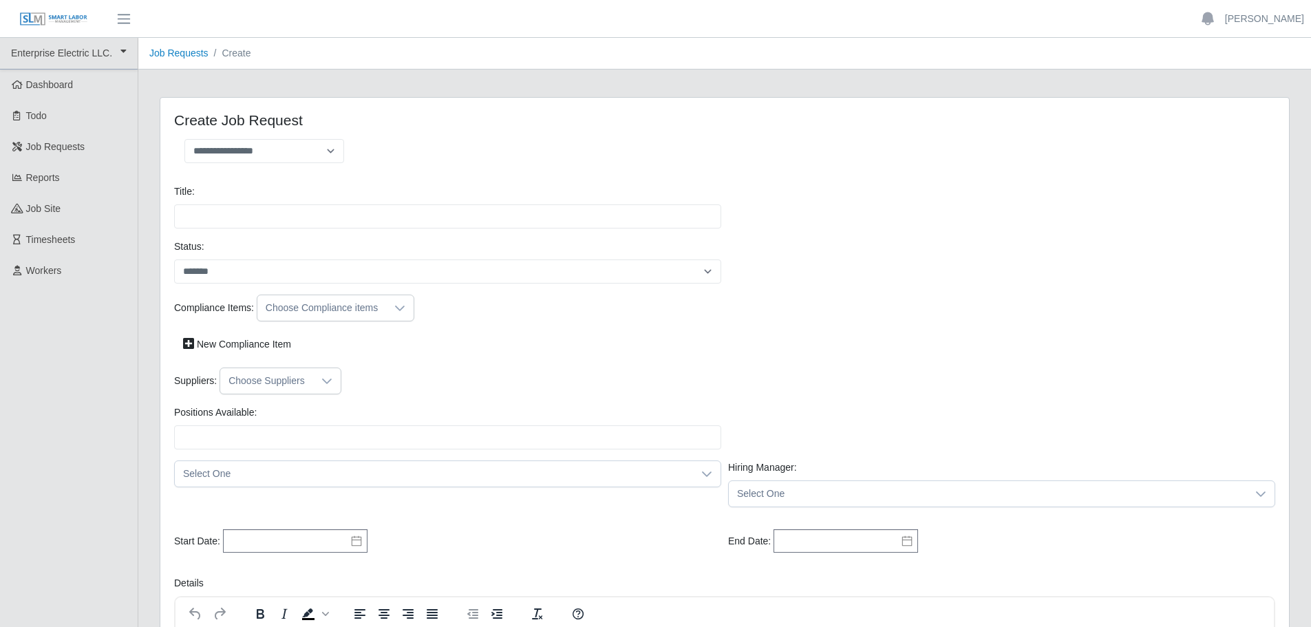
drag, startPoint x: 612, startPoint y: 286, endPoint x: 255, endPoint y: 151, distance: 382.1
click at [255, 151] on select "**********" at bounding box center [264, 151] width 160 height 24
select select "**********"
click at [184, 139] on select "**********" at bounding box center [264, 151] width 160 height 24
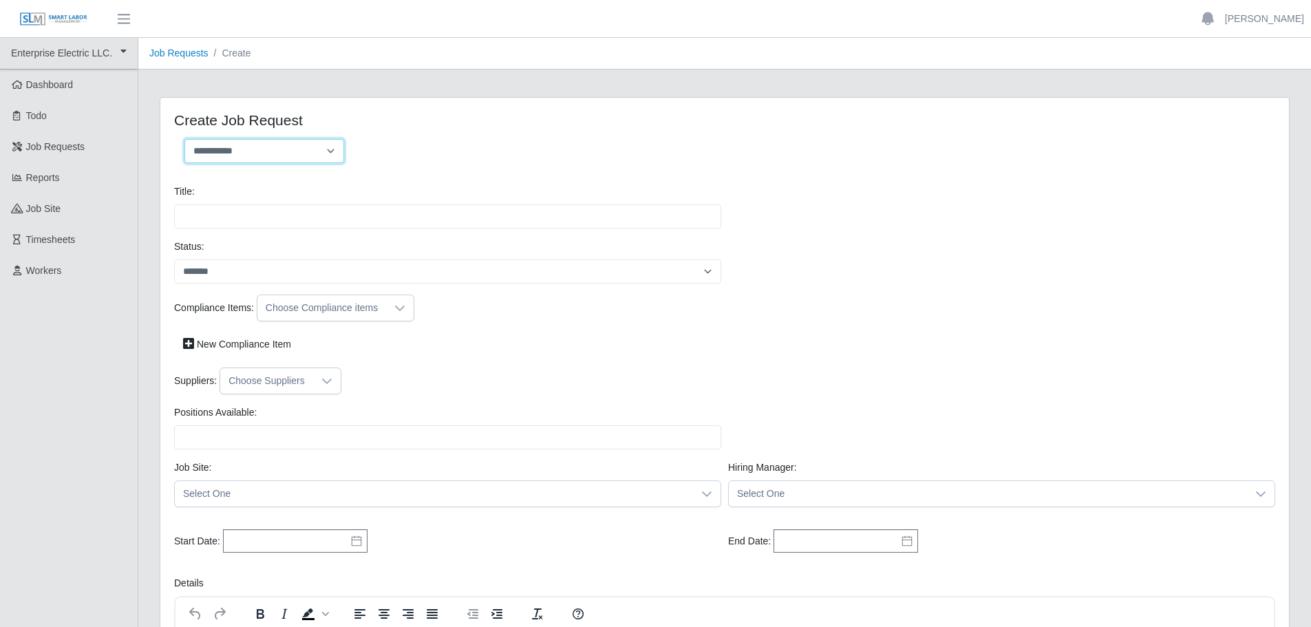
type input "**********"
type input "*"
click at [313, 156] on select "**********" at bounding box center [264, 151] width 160 height 24
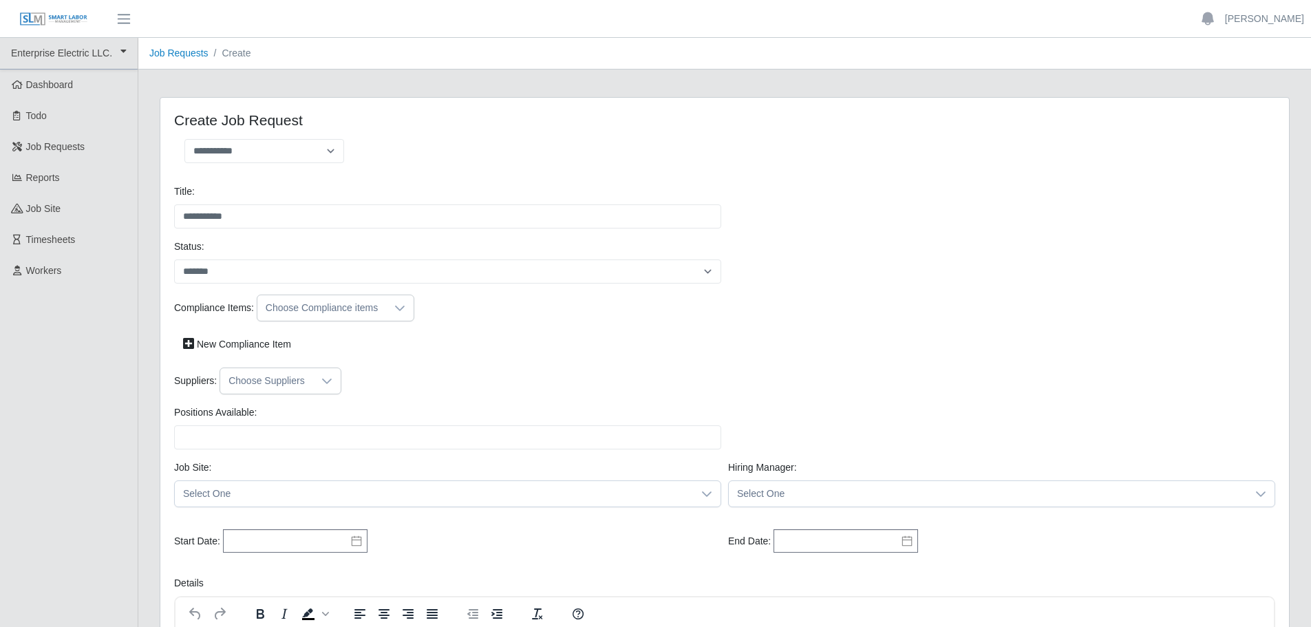
click at [337, 221] on input "**********" at bounding box center [447, 216] width 547 height 24
click at [266, 230] on div "**********" at bounding box center [725, 211] width 1108 height 55
click at [221, 217] on input "**********" at bounding box center [447, 216] width 547 height 24
click at [237, 162] on select "**********" at bounding box center [264, 151] width 160 height 24
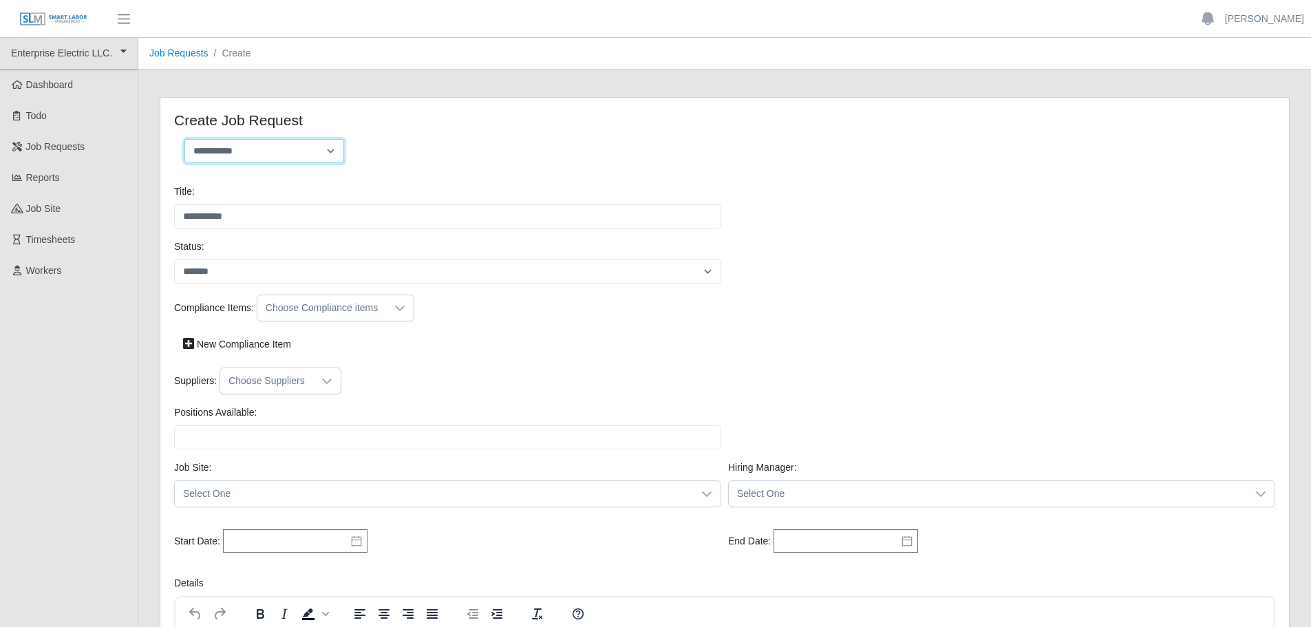
select select "**********"
click at [184, 139] on select "**********" at bounding box center [264, 151] width 160 height 24
type input "******"
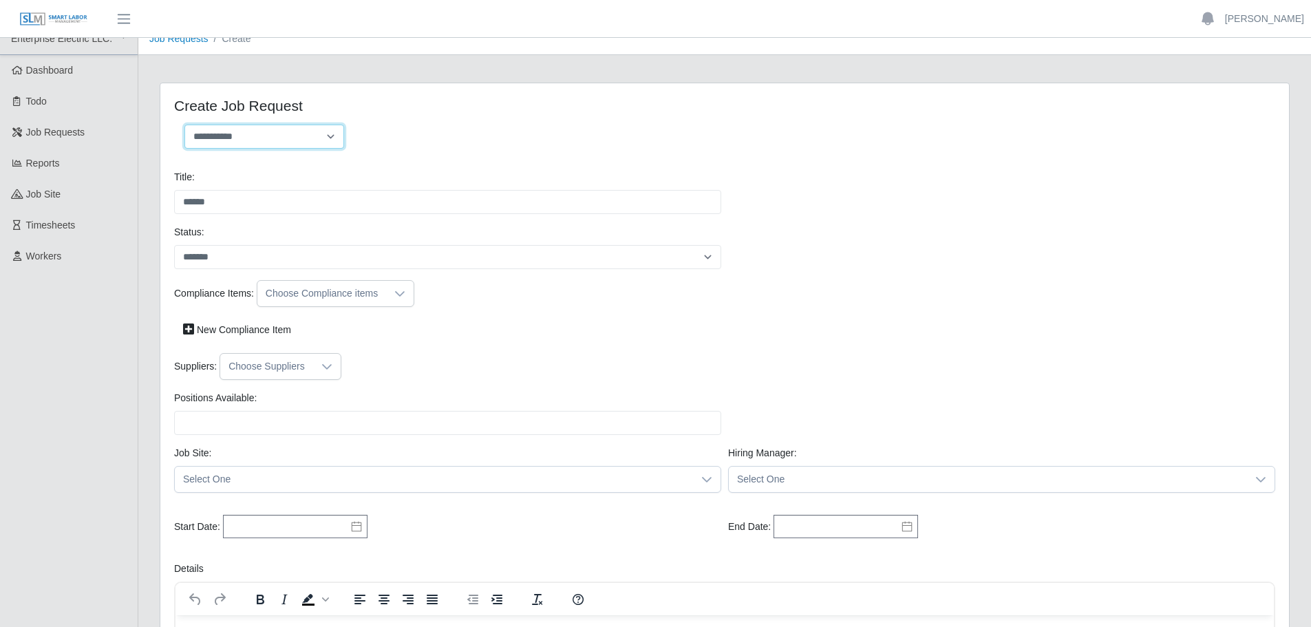
scroll to position [1, 0]
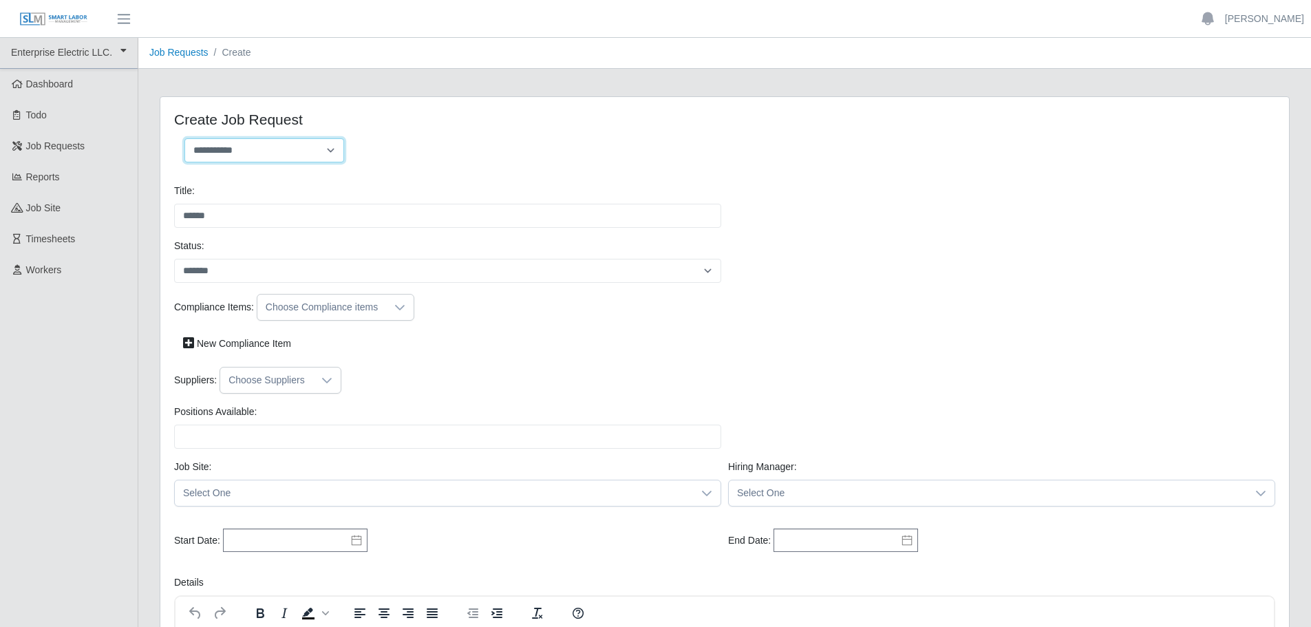
click at [312, 149] on select "**********" at bounding box center [264, 150] width 160 height 24
select select "**********"
click at [184, 138] on select "**********" at bounding box center [264, 150] width 160 height 24
type input "**********"
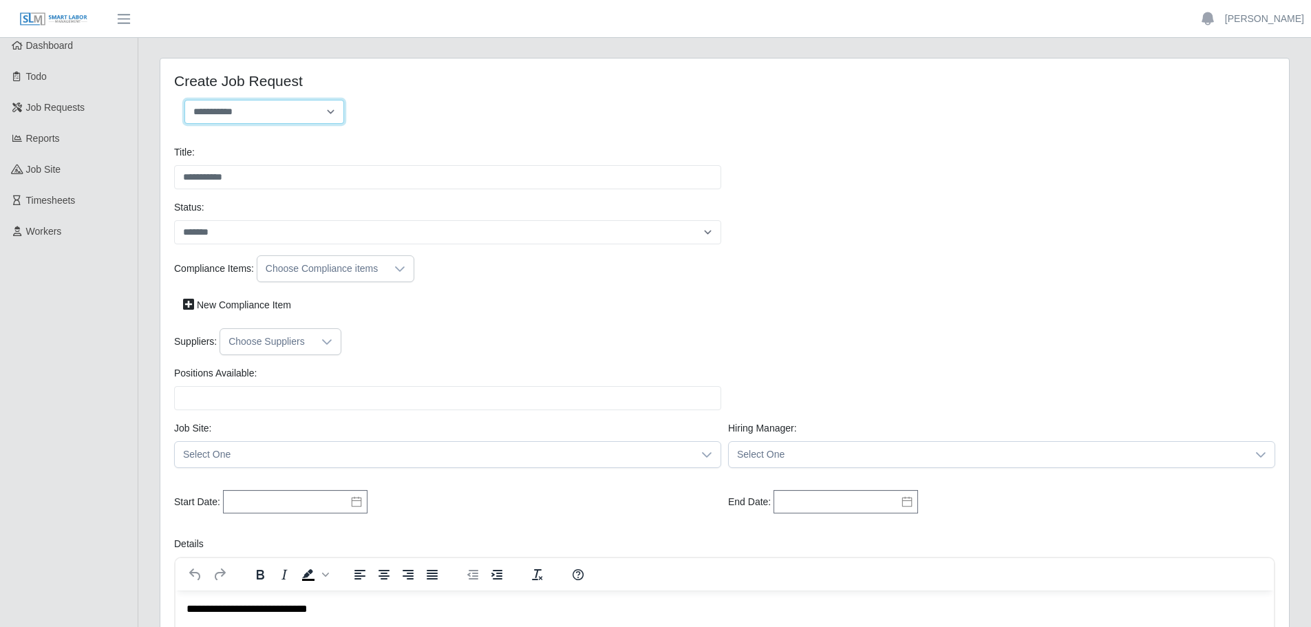
scroll to position [184, 0]
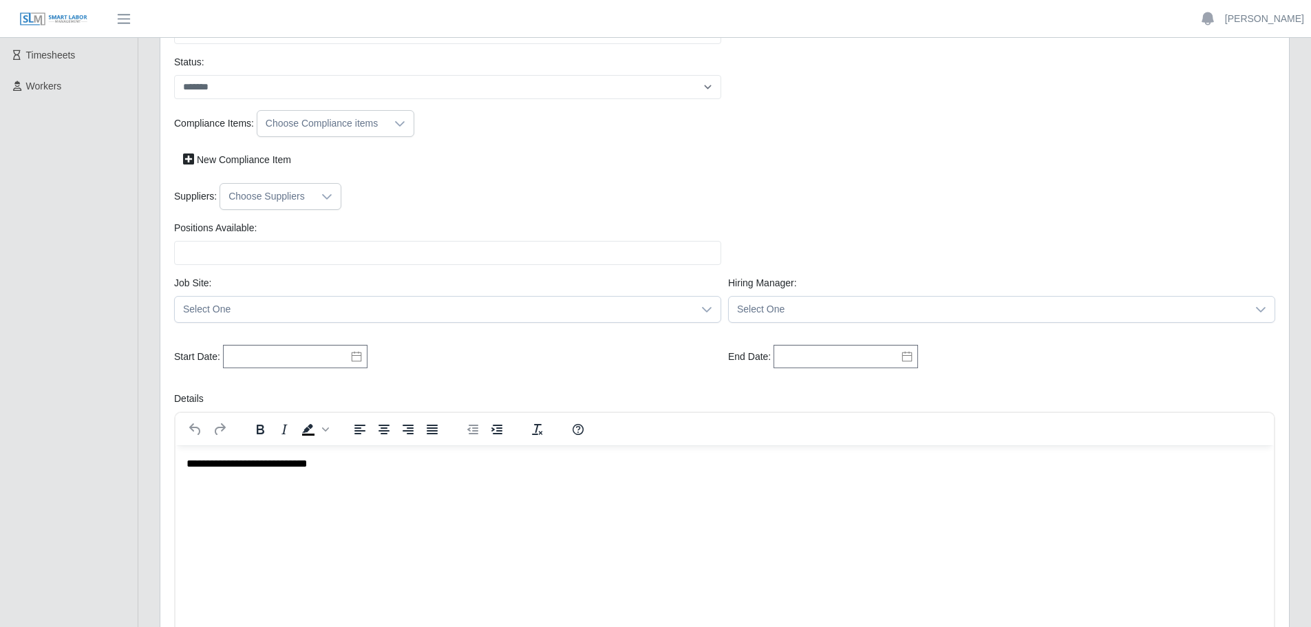
click at [398, 125] on icon at bounding box center [399, 123] width 11 height 11
click at [306, 179] on span "Drug Screen" at bounding box center [325, 176] width 78 height 14
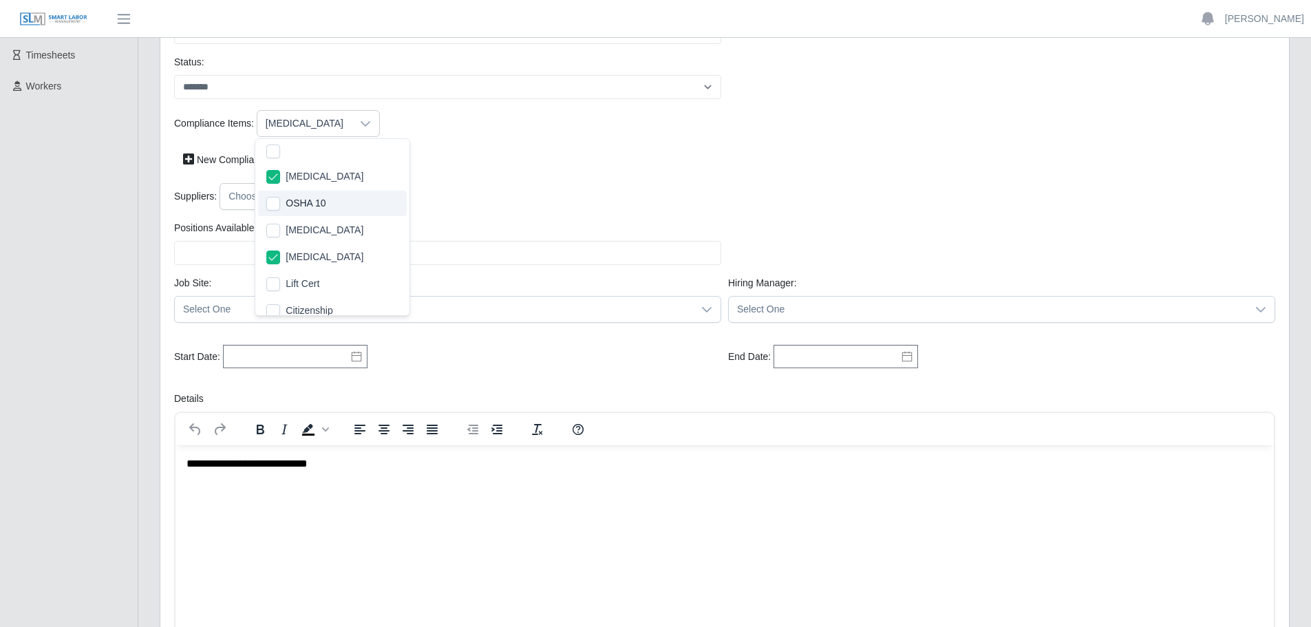
click at [305, 201] on span "OSHA 10" at bounding box center [306, 203] width 40 height 14
click at [308, 226] on li "Flu" at bounding box center [332, 229] width 149 height 25
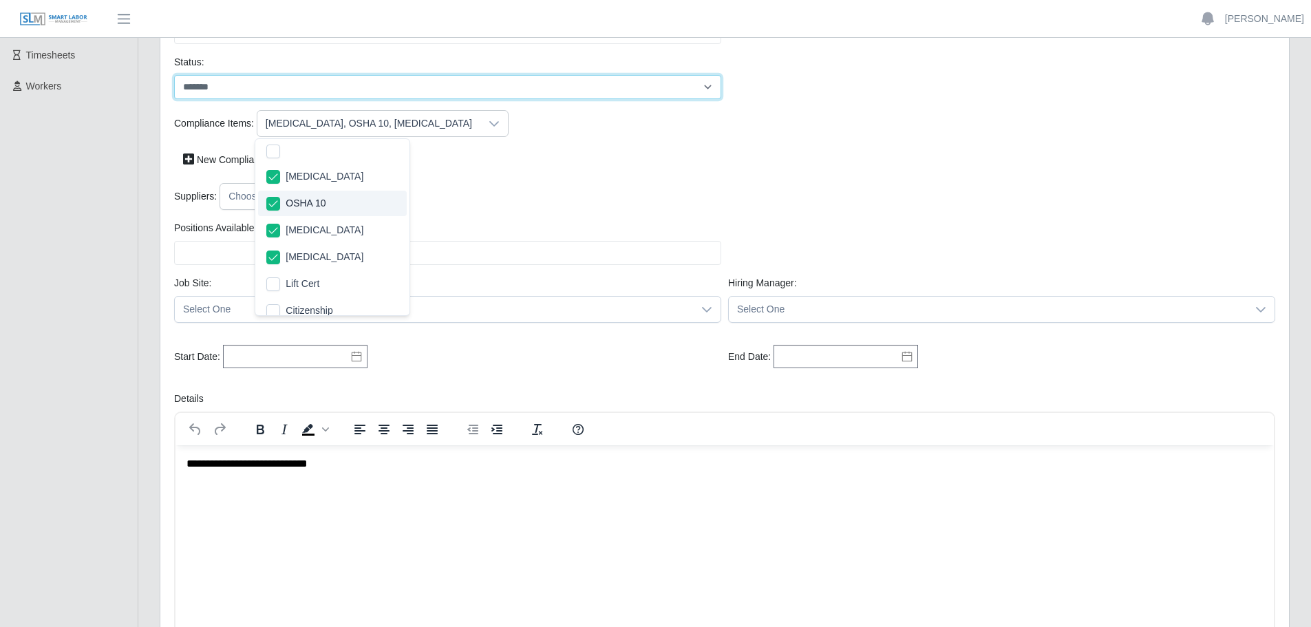
click at [586, 96] on select "*******" at bounding box center [447, 87] width 547 height 24
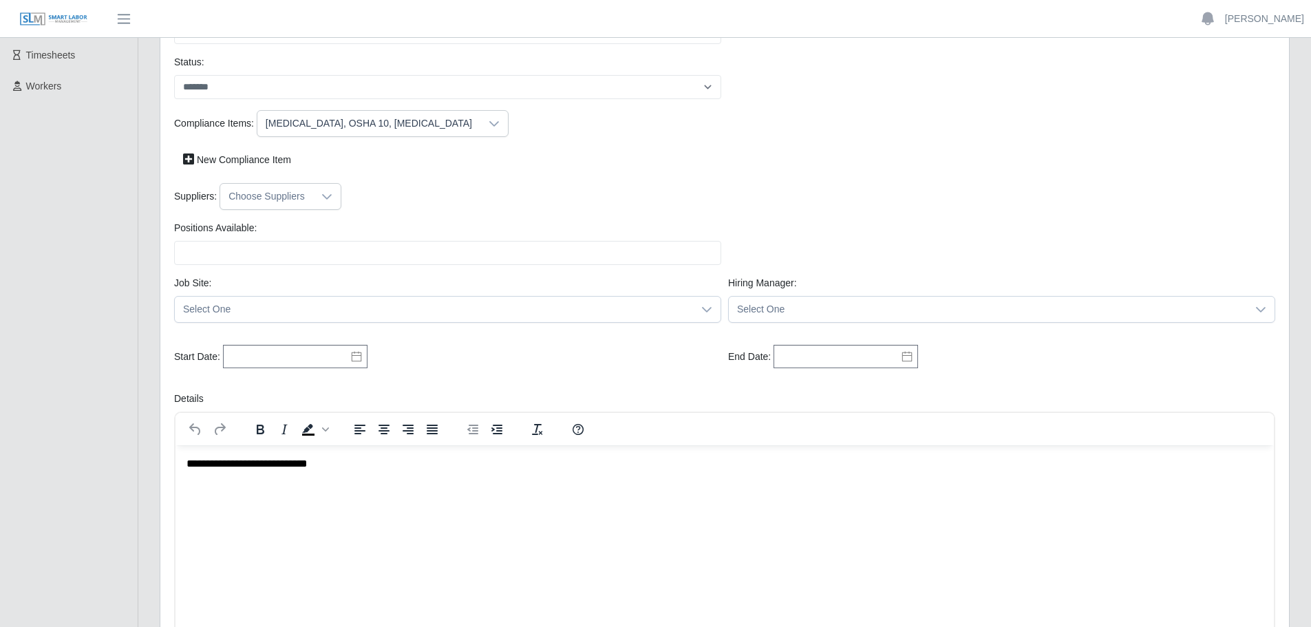
click at [313, 193] on div at bounding box center [327, 196] width 28 height 25
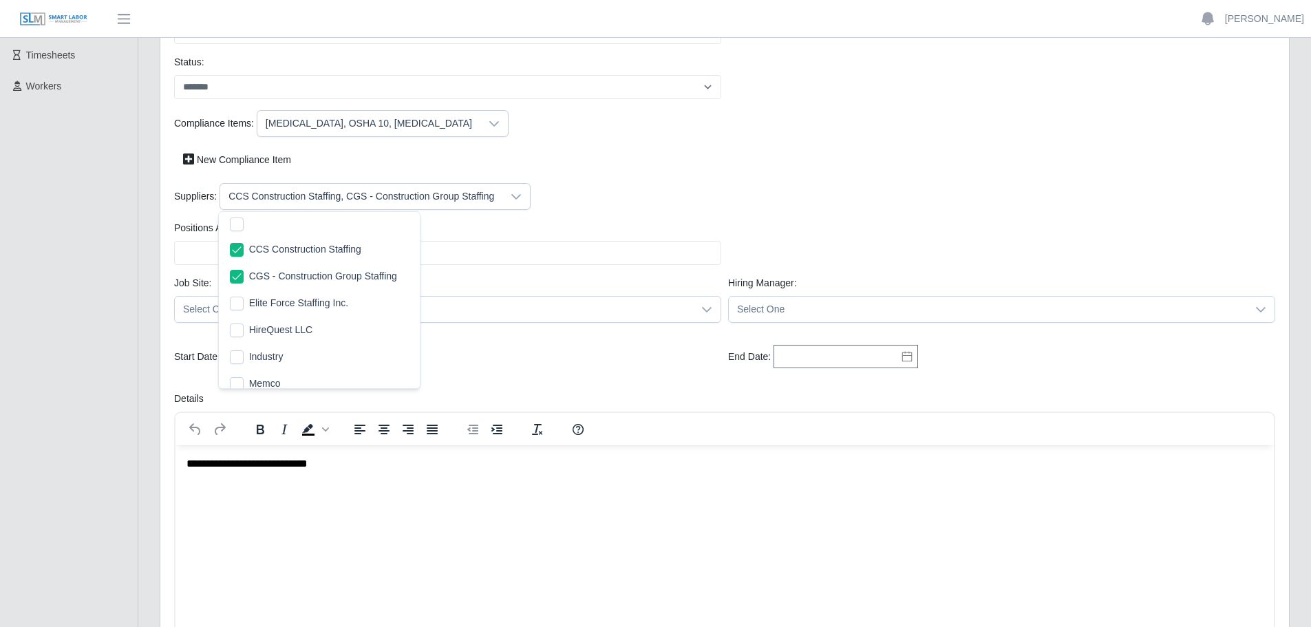
click at [249, 301] on span "Elite Force Staffing Inc." at bounding box center [298, 303] width 99 height 14
click at [595, 225] on div "Positions Available: Please provide a valid position available number." at bounding box center [448, 243] width 554 height 44
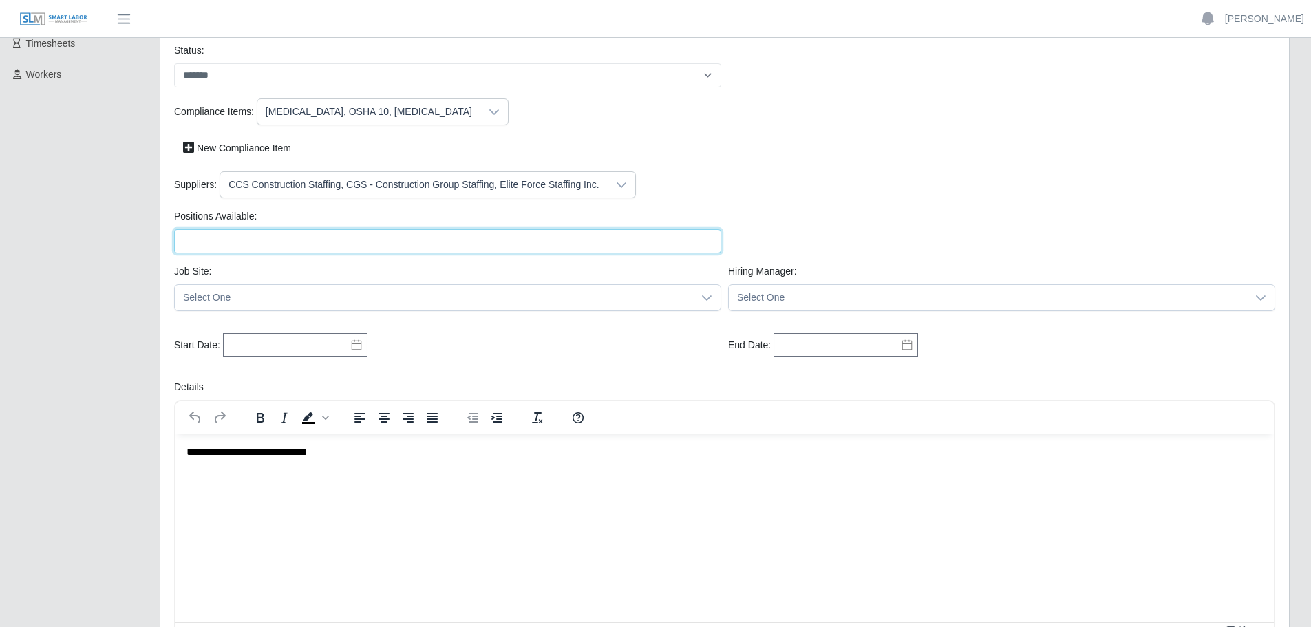
click at [531, 236] on input "Positions Available:" at bounding box center [447, 241] width 547 height 24
type input "**"
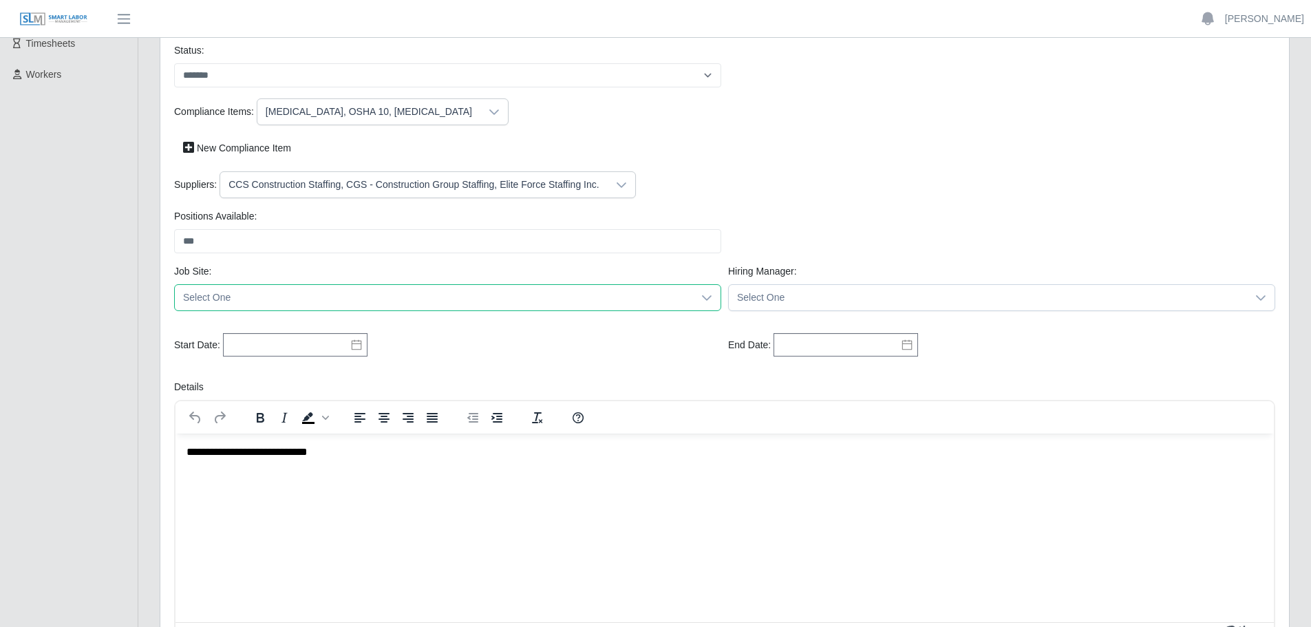
click at [470, 299] on span "Select One" at bounding box center [434, 297] width 518 height 25
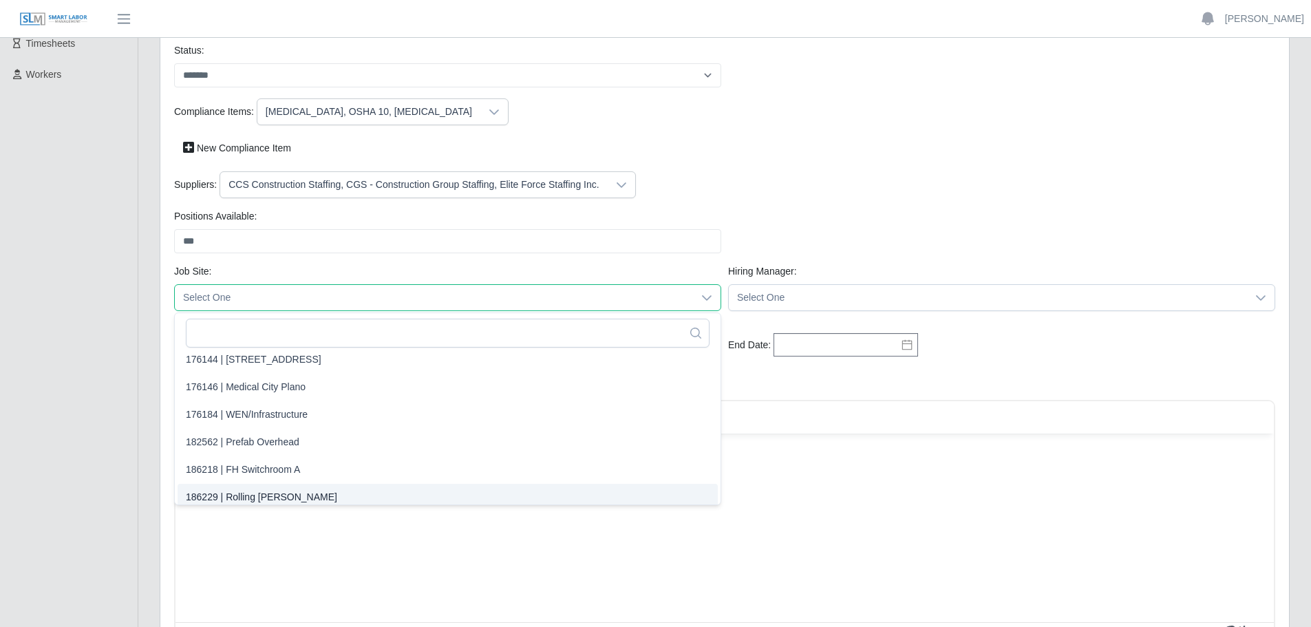
scroll to position [40, 0]
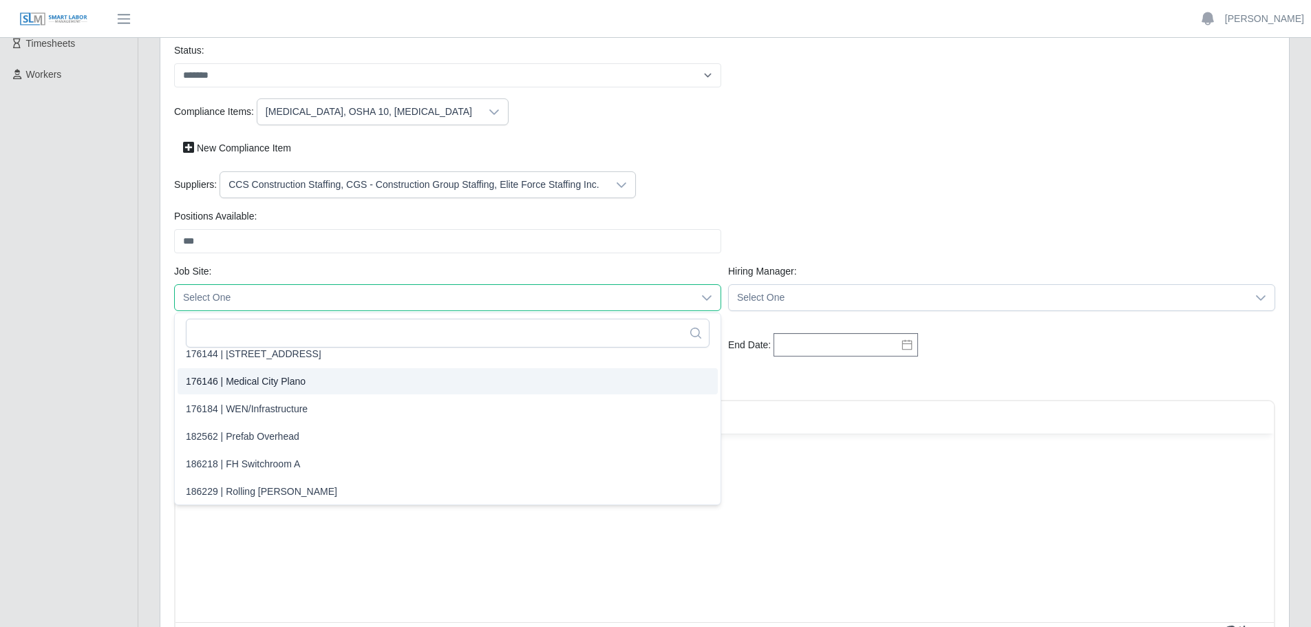
click at [336, 391] on li "176146 | Medical City Plano" at bounding box center [448, 381] width 540 height 26
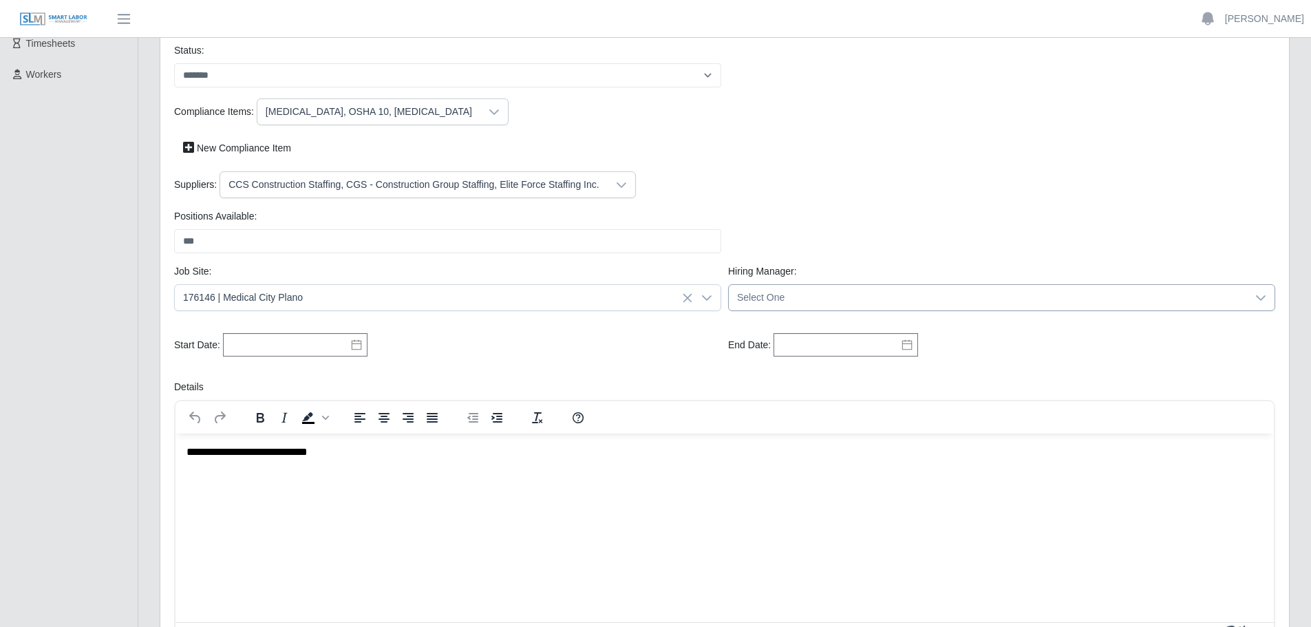
click at [769, 292] on span "Select One" at bounding box center [988, 297] width 518 height 25
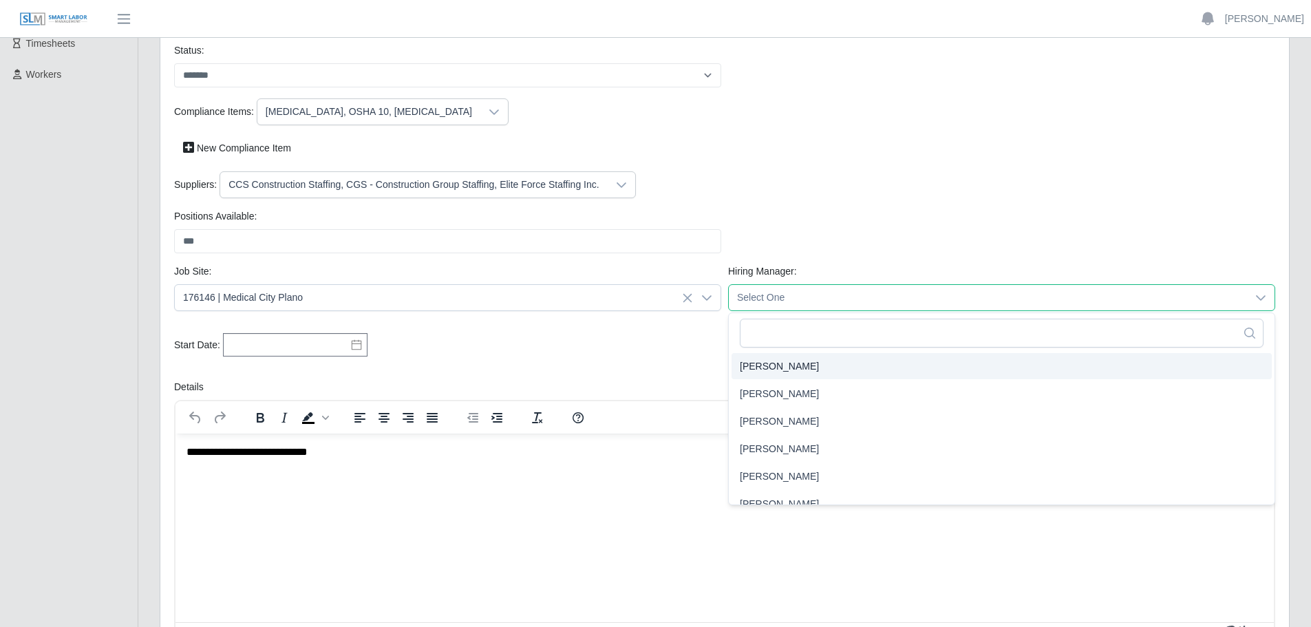
click at [841, 411] on li "Agron Arifi" at bounding box center [1001, 421] width 540 height 26
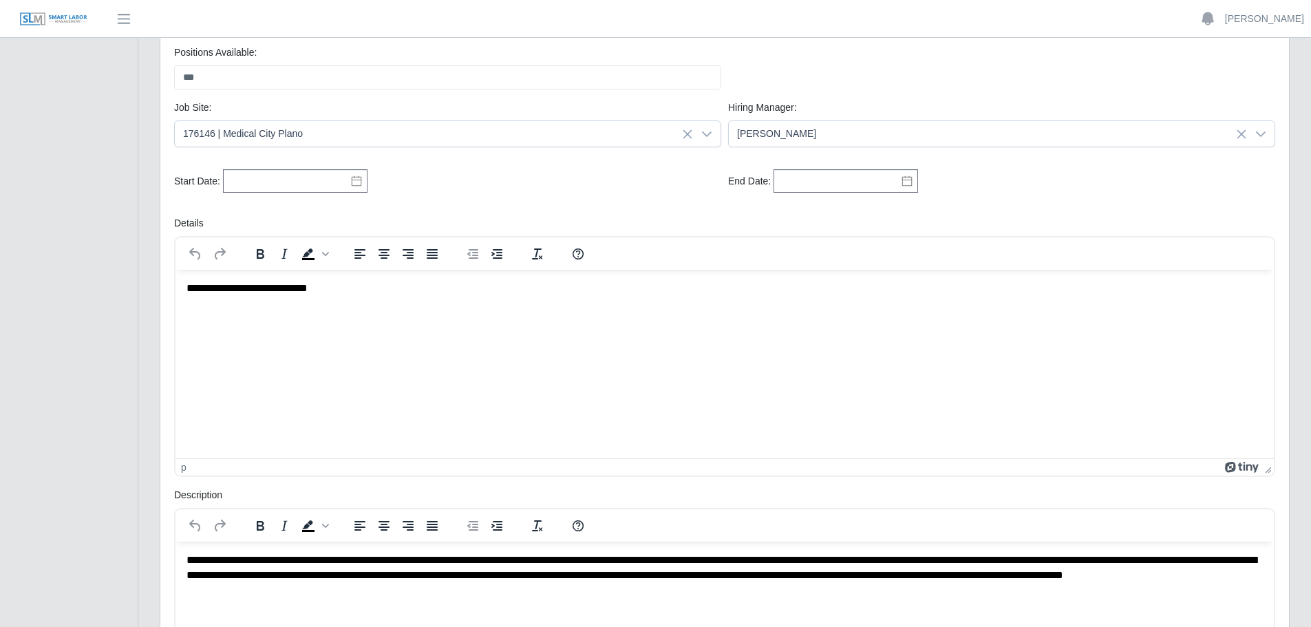
scroll to position [361, 0]
click at [354, 180] on icon at bounding box center [356, 180] width 11 height 11
click at [525, 193] on div "Start Date: Please provide a valid start date." at bounding box center [448, 181] width 554 height 25
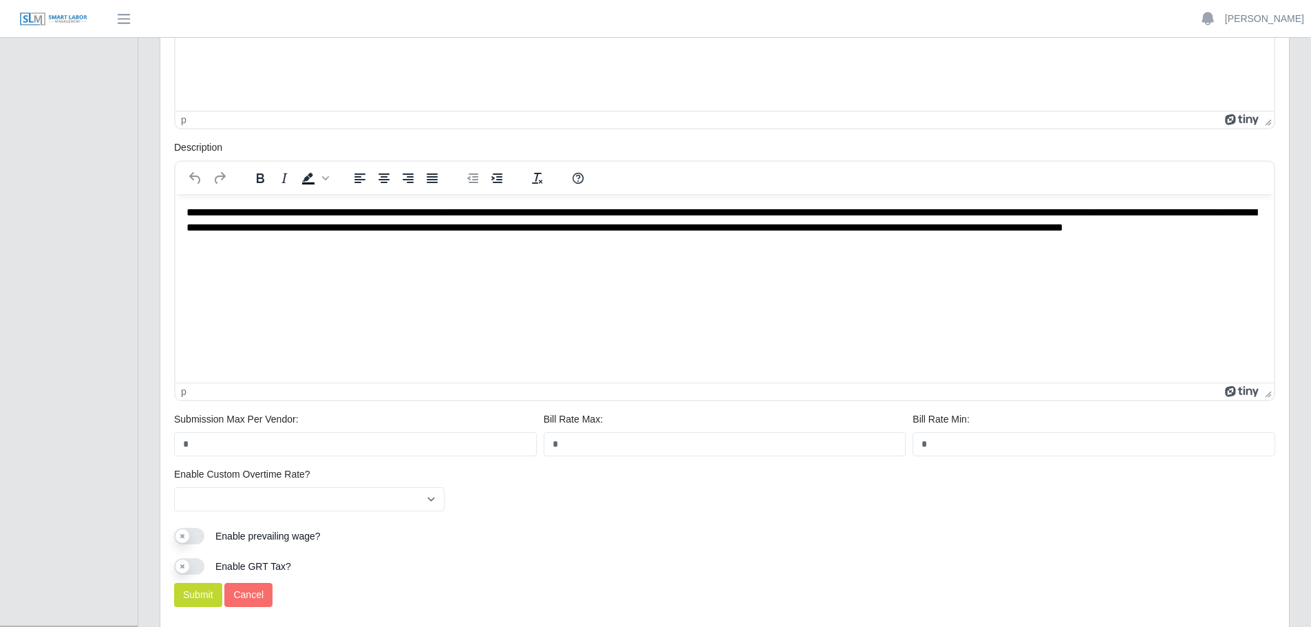
scroll to position [774, 0]
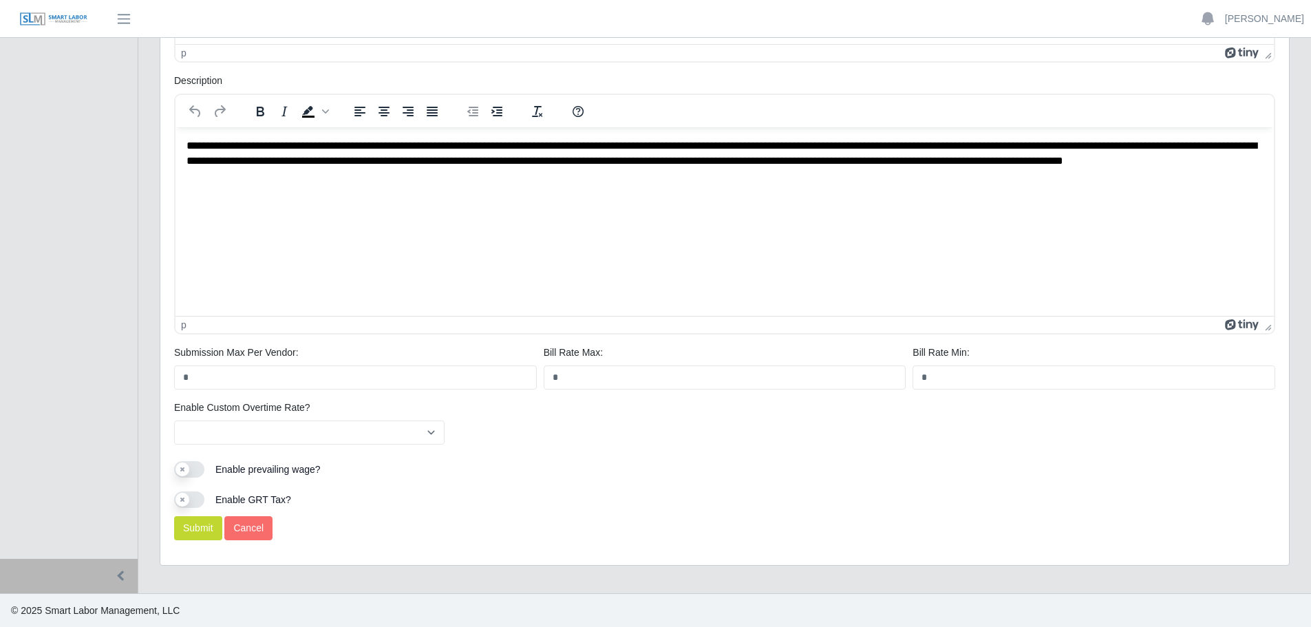
click at [512, 425] on div "Enable Custom Overtime Rate? *** ** Please provide a valid hiring manager." at bounding box center [725, 427] width 1108 height 55
drag, startPoint x: 545, startPoint y: 534, endPoint x: 698, endPoint y: 525, distance: 153.0
click at [698, 525] on div "Submit Cancel" at bounding box center [725, 528] width 1108 height 24
click at [182, 472] on button "Use setting" at bounding box center [189, 469] width 30 height 17
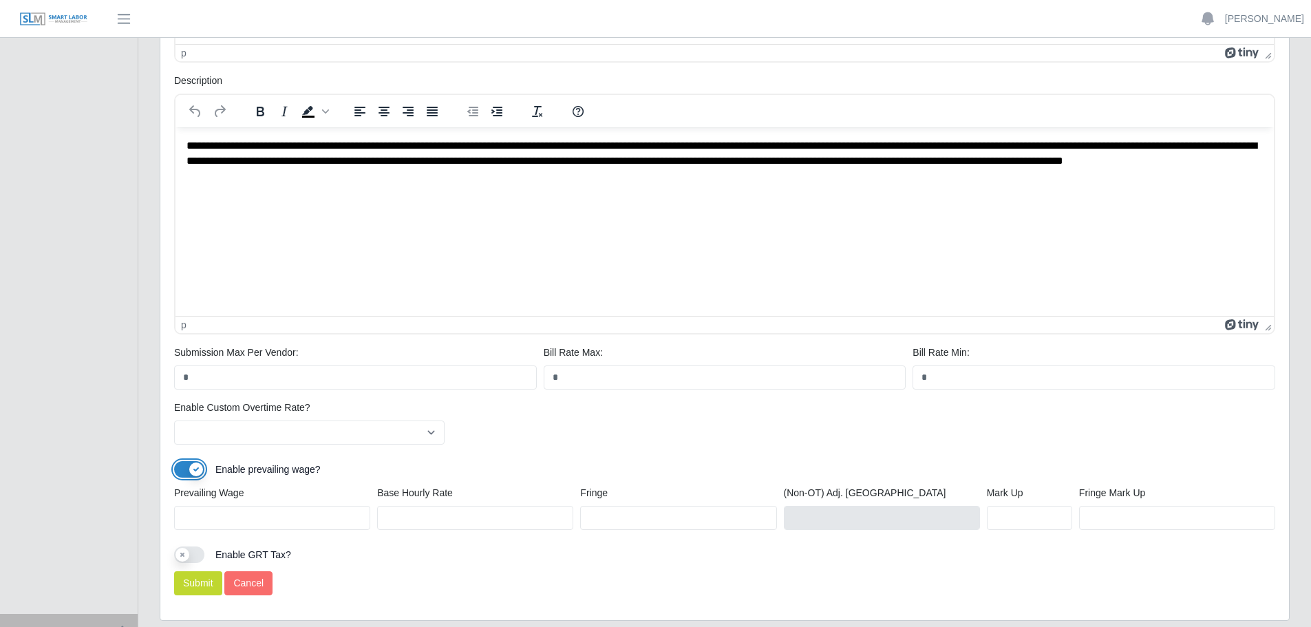
scroll to position [829, 0]
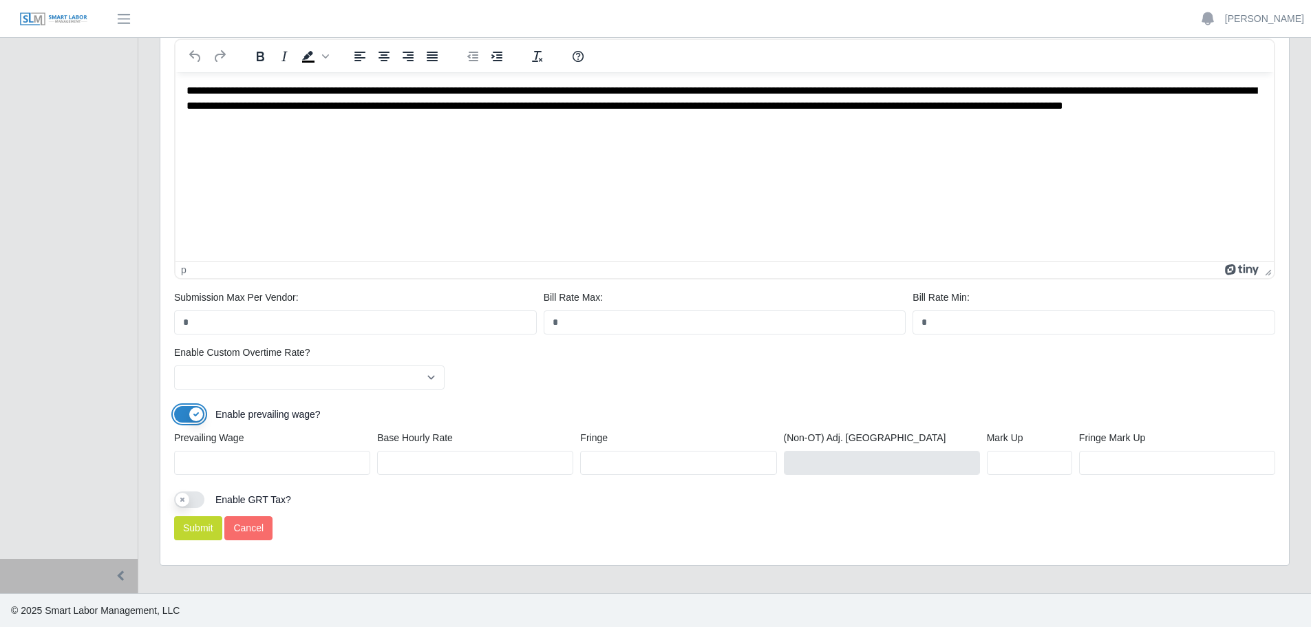
click at [186, 418] on button "Use setting" at bounding box center [189, 414] width 30 height 17
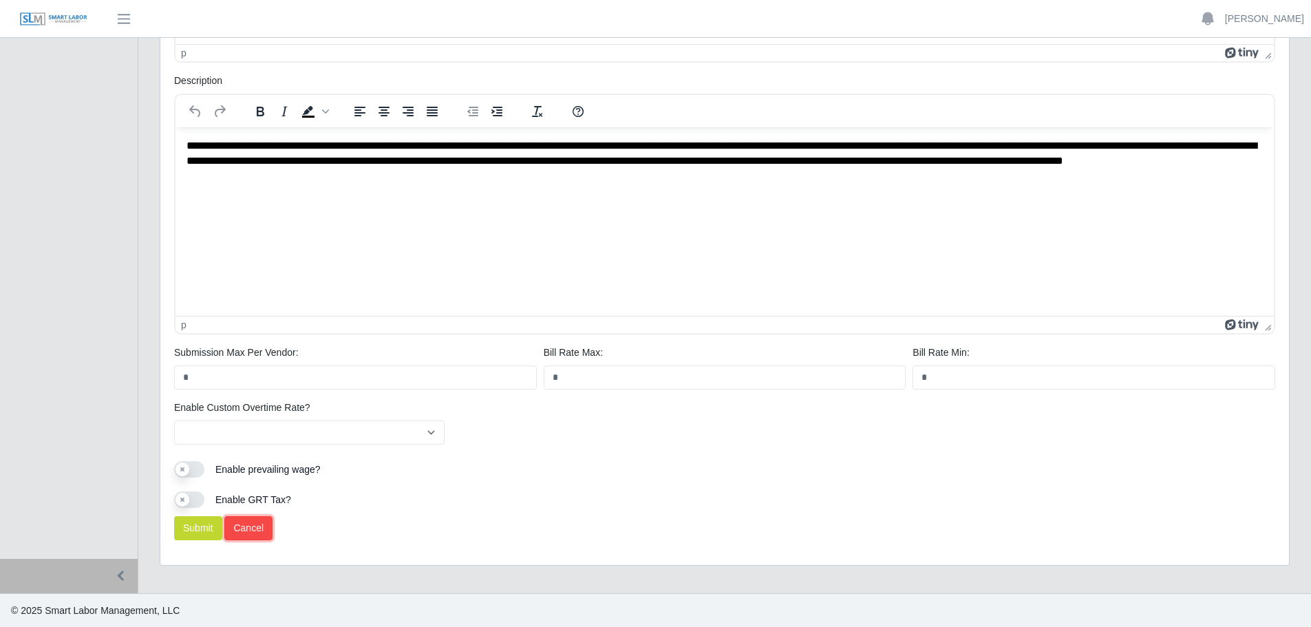
click at [237, 538] on link "Cancel" at bounding box center [248, 528] width 48 height 24
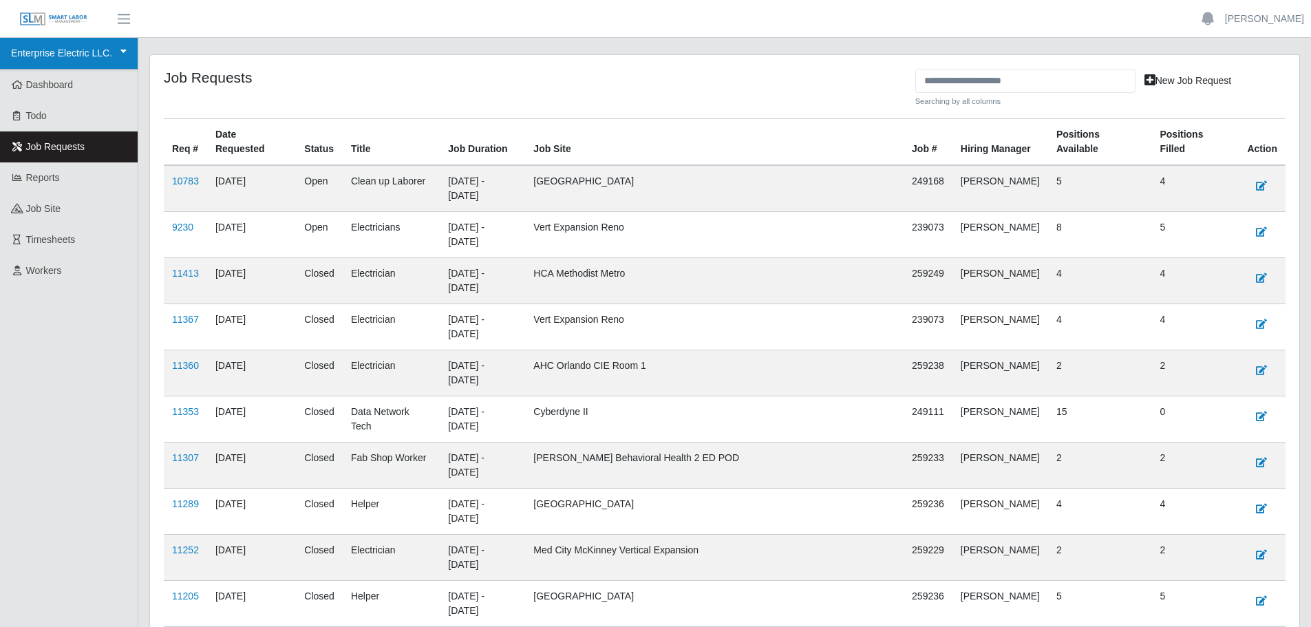
click at [32, 57] on link "Enterprise Electric LLC." at bounding box center [69, 54] width 138 height 32
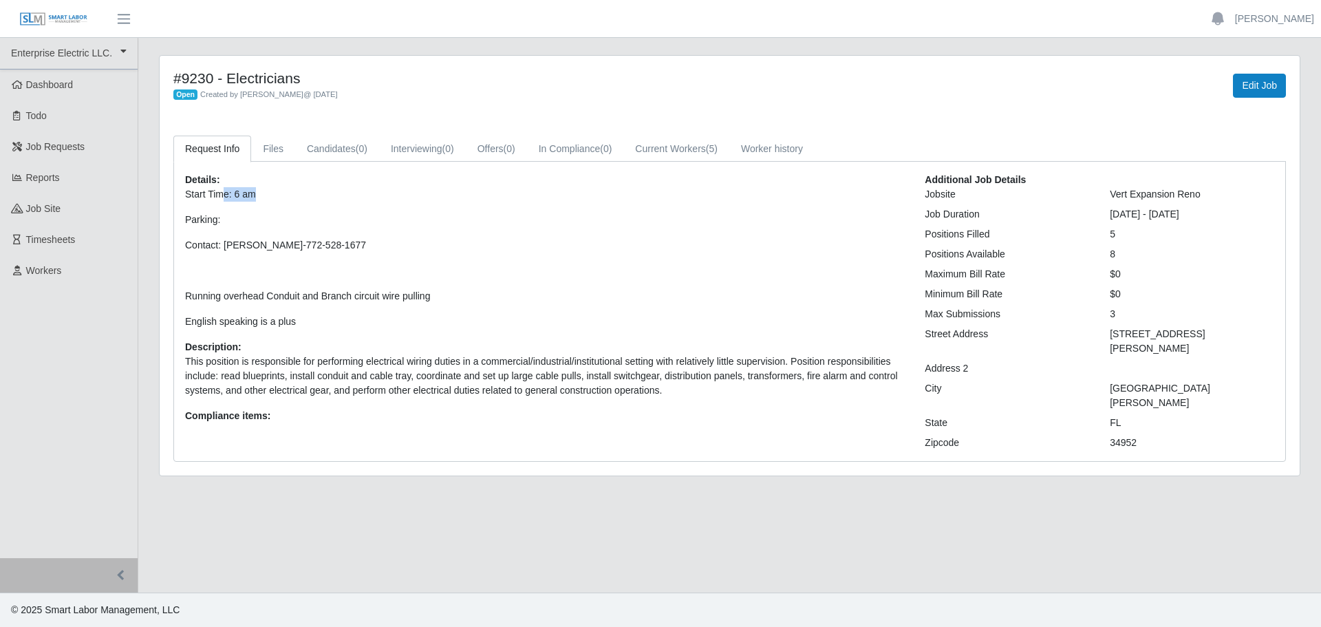
drag, startPoint x: 261, startPoint y: 197, endPoint x: 222, endPoint y: 195, distance: 39.3
click at [222, 195] on p "Start Time: 6 am" at bounding box center [544, 194] width 719 height 14
drag, startPoint x: 358, startPoint y: 248, endPoint x: 264, endPoint y: 242, distance: 94.4
click at [264, 242] on p "Contact: [PERSON_NAME]-772-528-1677" at bounding box center [544, 245] width 719 height 14
drag, startPoint x: 403, startPoint y: 303, endPoint x: 286, endPoint y: 314, distance: 117.5
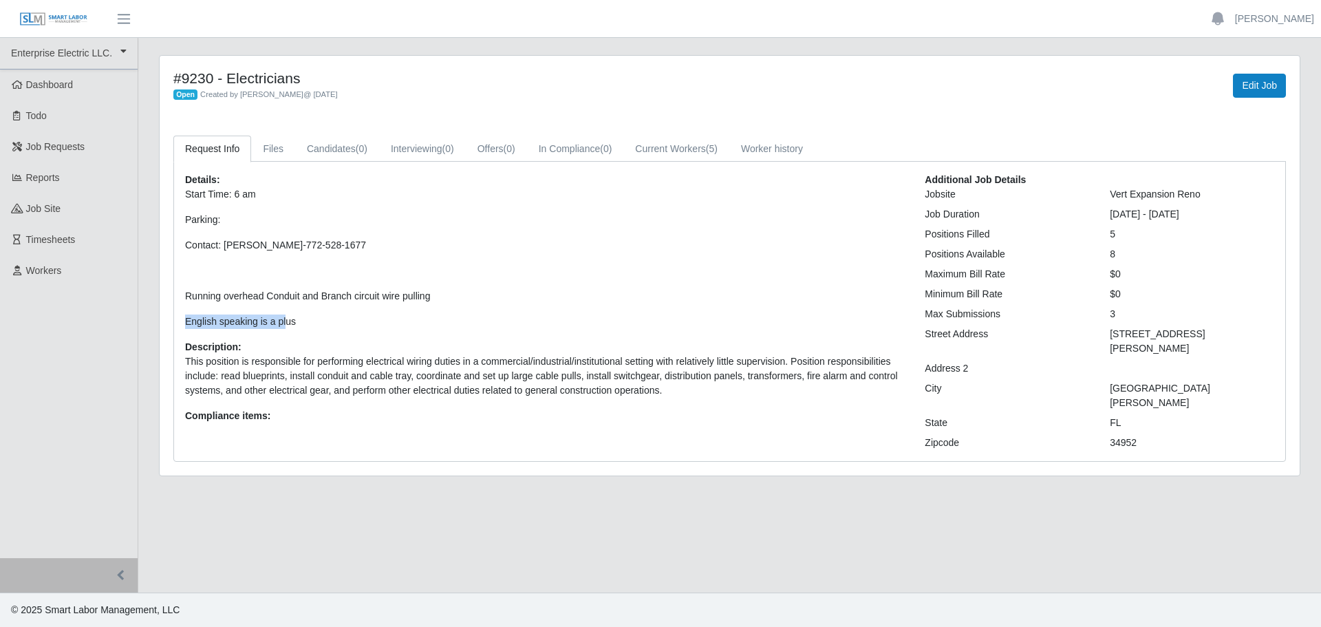
click at [286, 314] on p "Start Time: 6 am Parking: Contact: [PERSON_NAME]-772-528-1677 Running overhead …" at bounding box center [544, 258] width 719 height 142
click at [369, 328] on p "English speaking is a plus" at bounding box center [544, 321] width 719 height 14
click at [312, 159] on link "Candidates (0)" at bounding box center [337, 149] width 84 height 27
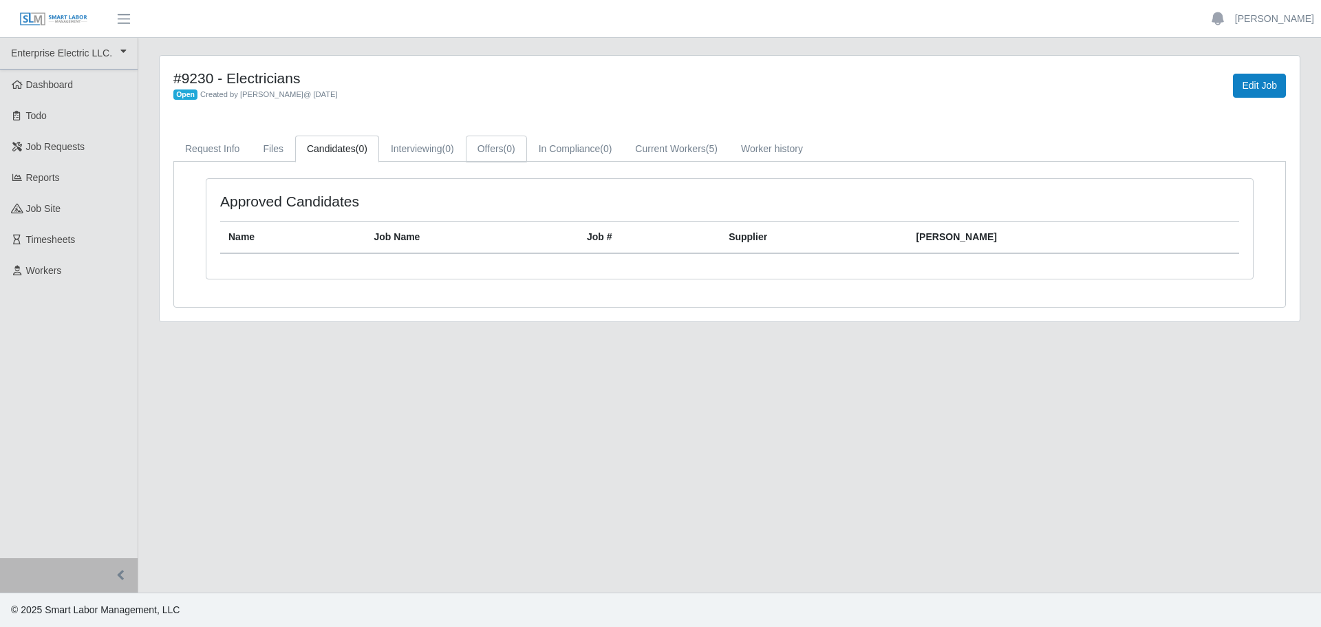
click at [500, 149] on link "Offers (0)" at bounding box center [496, 149] width 61 height 27
click at [674, 156] on link "Current Workers (5)" at bounding box center [676, 149] width 106 height 27
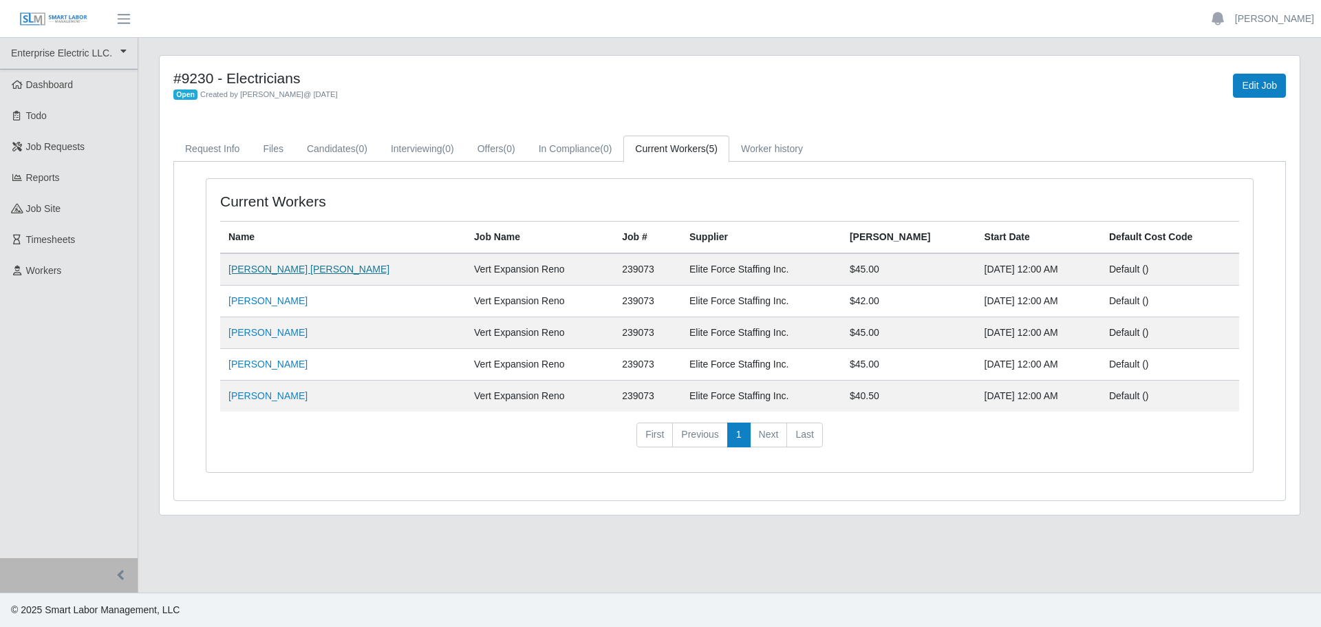
click at [274, 272] on link "[PERSON_NAME] [PERSON_NAME]" at bounding box center [308, 269] width 161 height 11
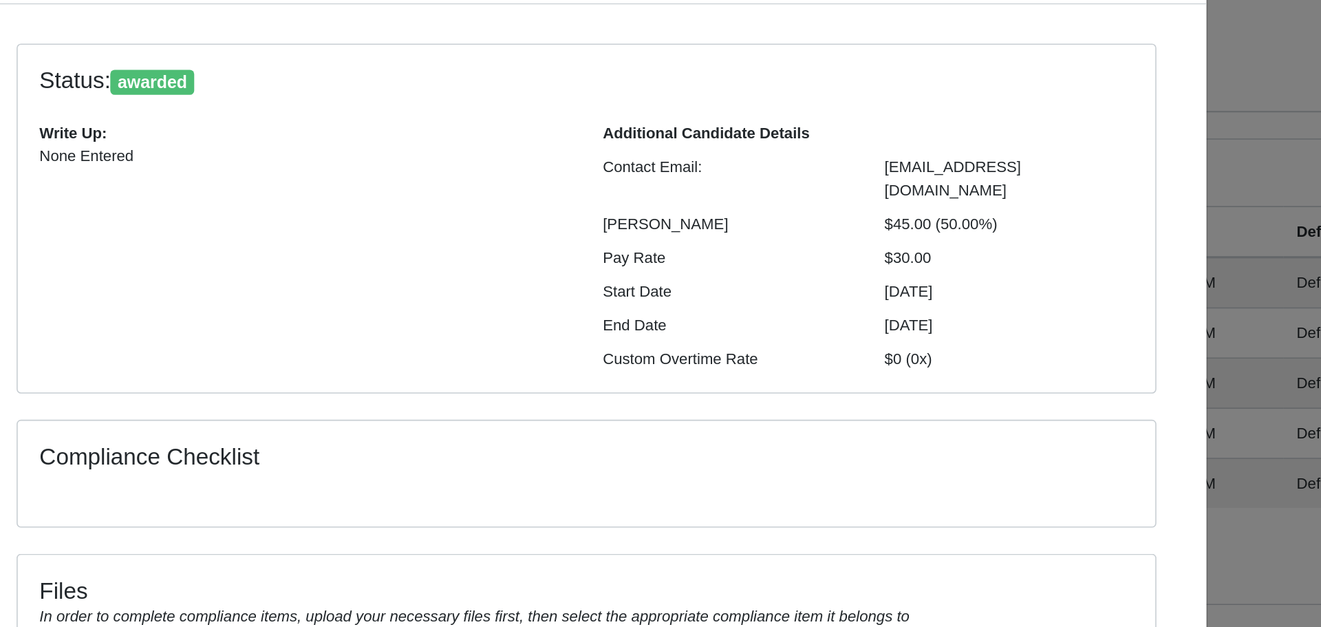
drag, startPoint x: 919, startPoint y: 218, endPoint x: 881, endPoint y: 217, distance: 38.5
click at [881, 225] on div "$45.00 (50.00%)" at bounding box center [928, 232] width 178 height 14
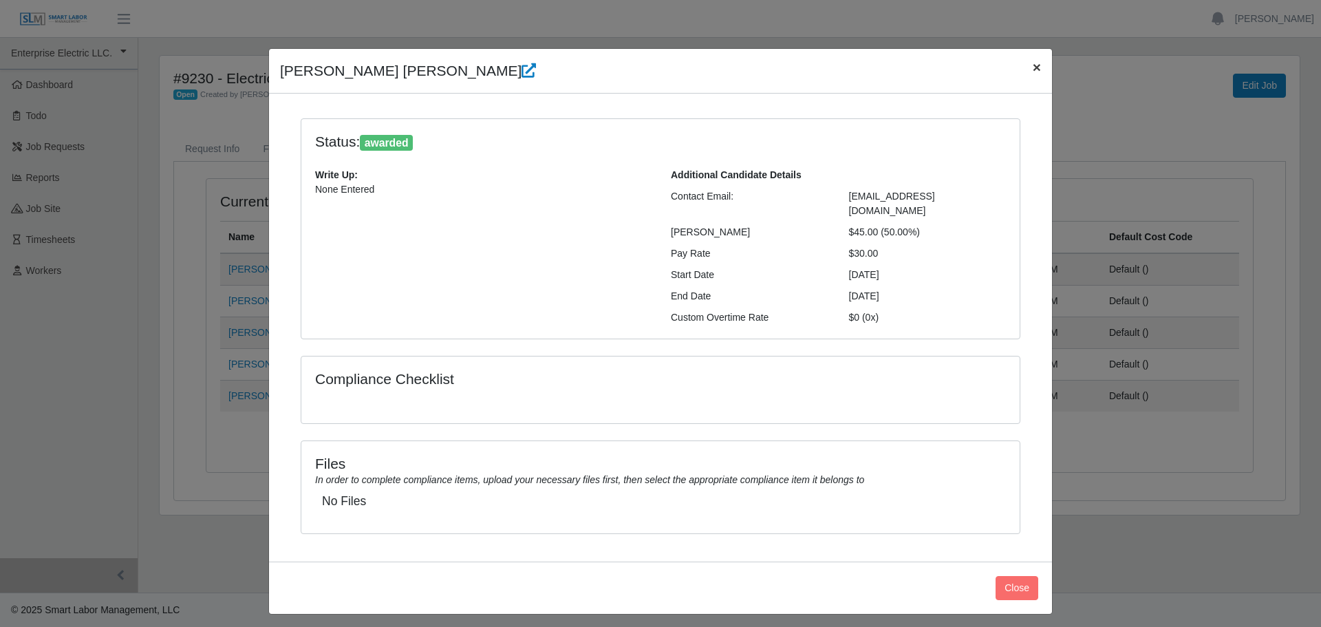
click at [1036, 72] on span "×" at bounding box center [1037, 67] width 8 height 16
